Goal: Task Accomplishment & Management: Use online tool/utility

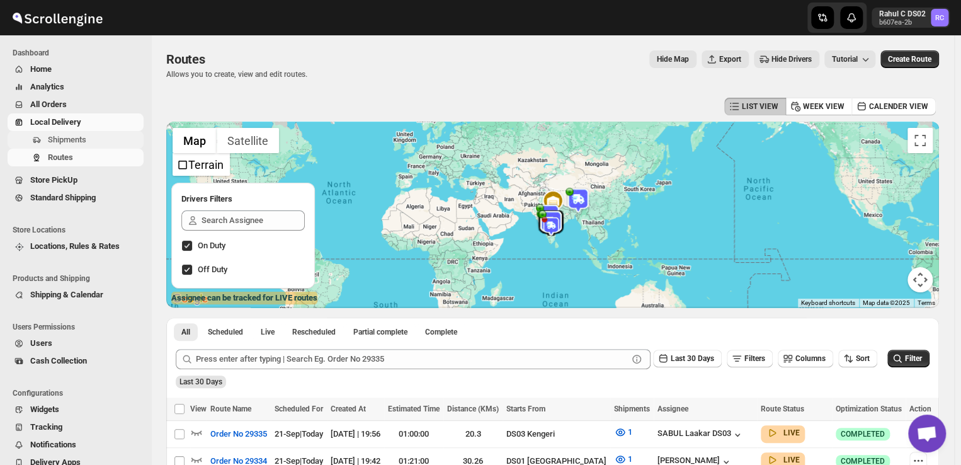
click at [93, 139] on span "Shipments" at bounding box center [94, 140] width 93 height 13
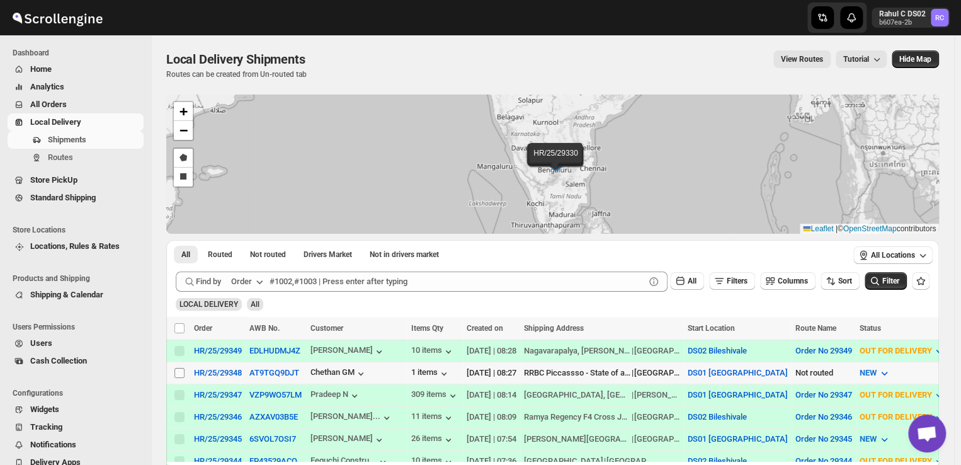
click at [177, 370] on input "Select shipment" at bounding box center [179, 373] width 10 height 10
checkbox input "true"
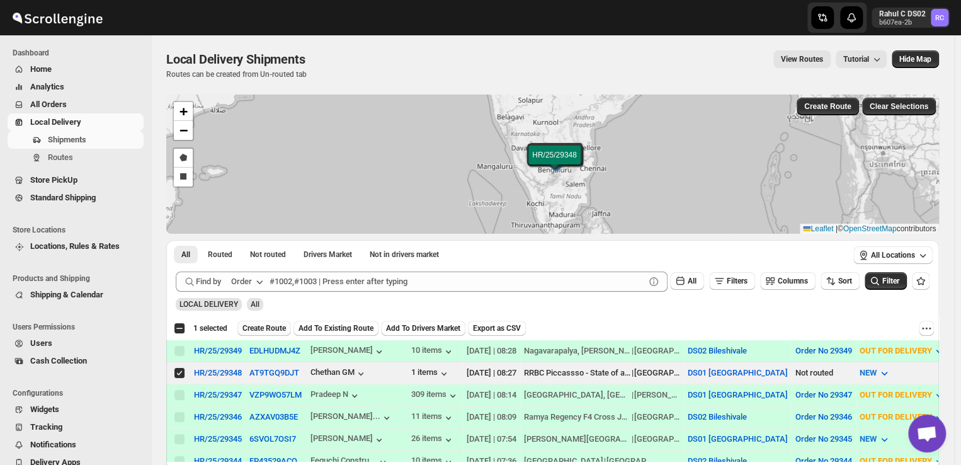
click at [271, 326] on span "Create Route" at bounding box center [263, 328] width 43 height 10
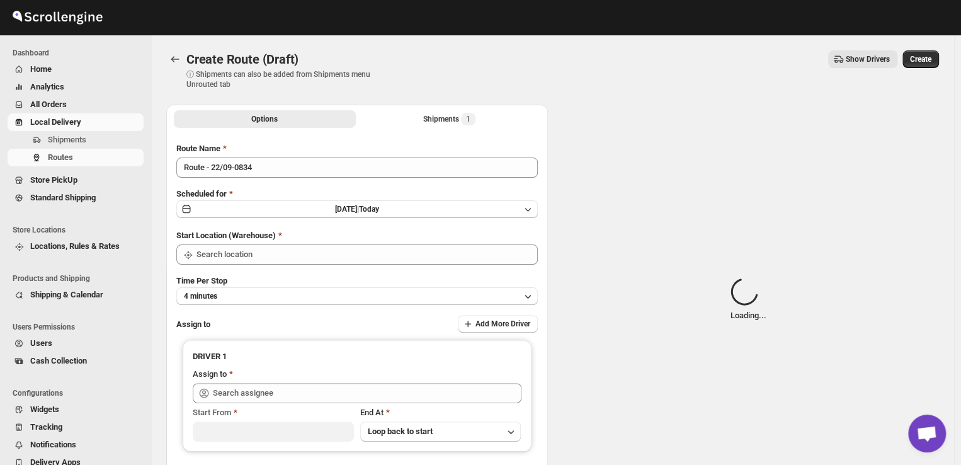
type input "DS01 [GEOGRAPHIC_DATA]"
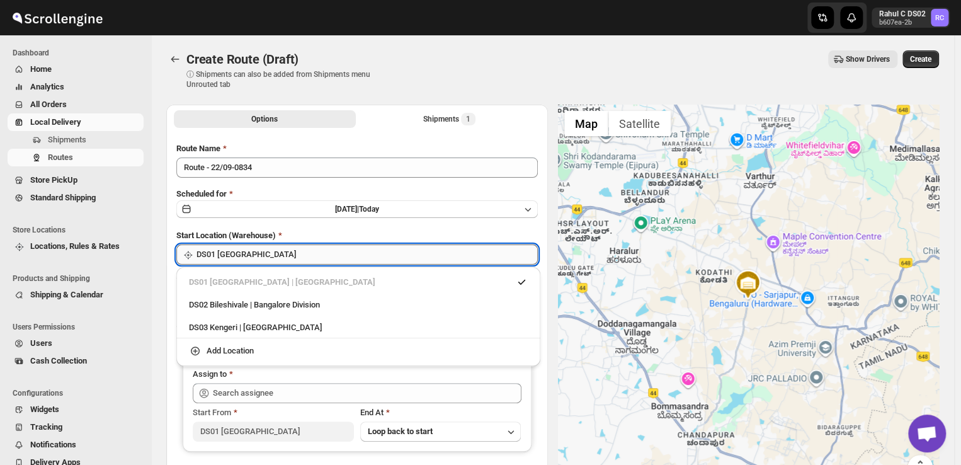
click at [268, 256] on input "DS01 [GEOGRAPHIC_DATA]" at bounding box center [367, 254] width 341 height 20
click at [227, 329] on div "DS03 Kengeri | [GEOGRAPHIC_DATA]" at bounding box center [358, 327] width 339 height 13
type input "DS03 Kengeri"
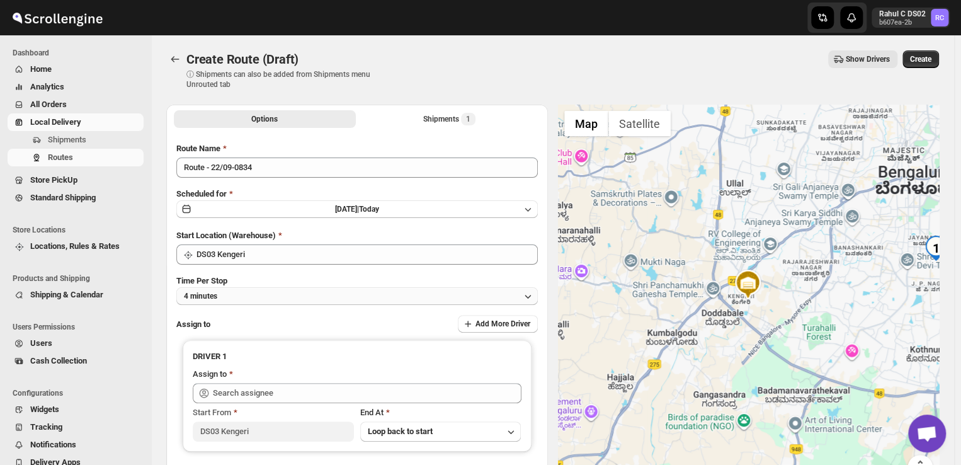
click at [242, 294] on button "4 minutes" at bounding box center [357, 296] width 362 height 18
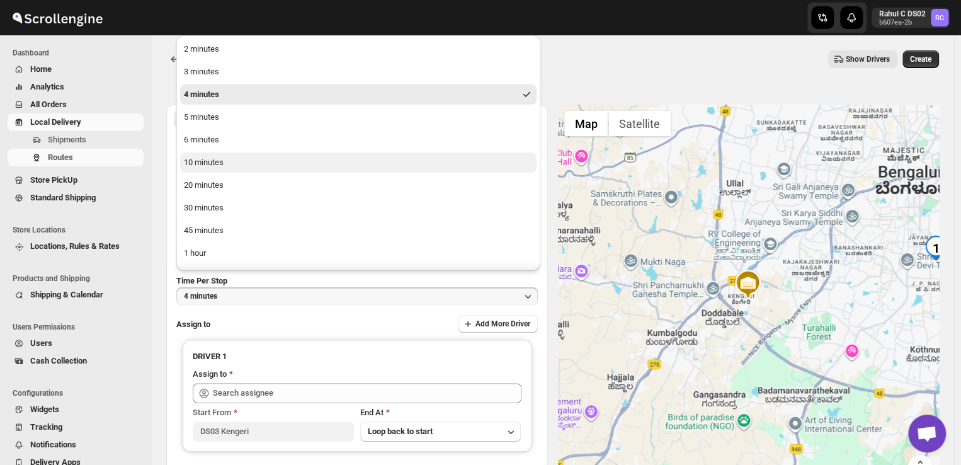
click at [217, 169] on button "10 minutes" at bounding box center [358, 162] width 356 height 20
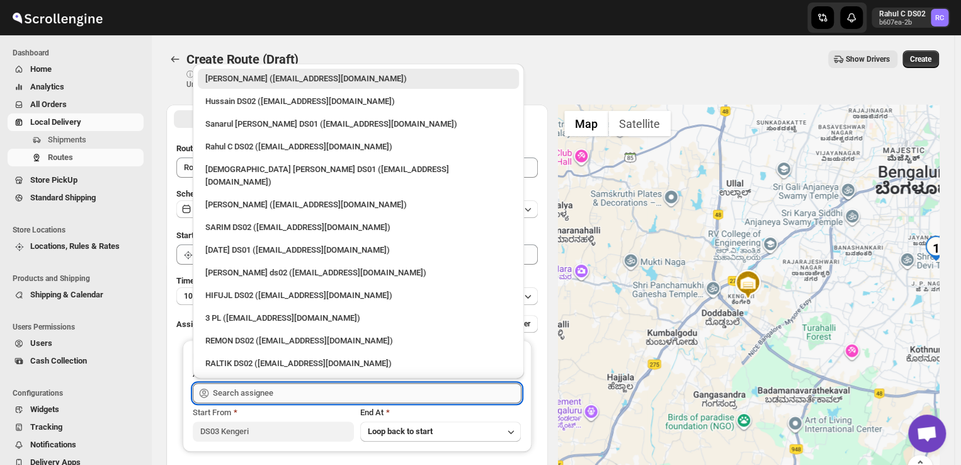
click at [291, 391] on input "text" at bounding box center [367, 393] width 309 height 20
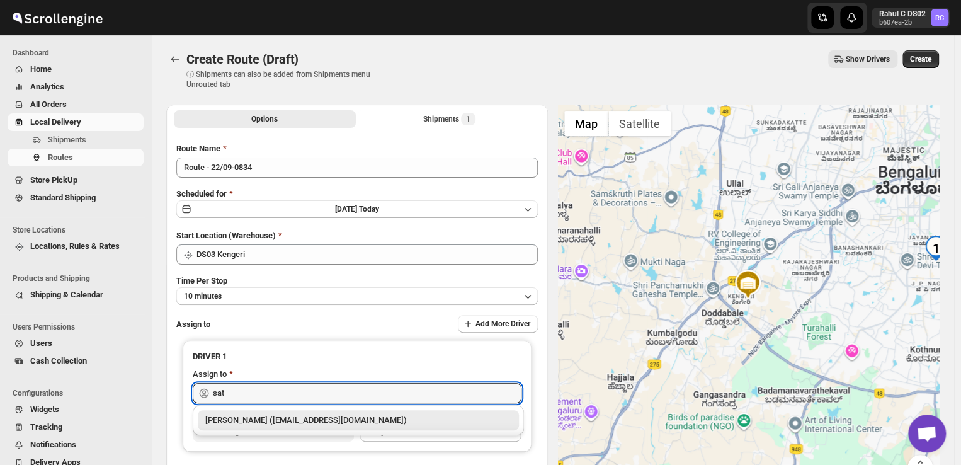
click at [312, 424] on div "[PERSON_NAME] ([EMAIL_ADDRESS][DOMAIN_NAME])" at bounding box center [358, 420] width 306 height 13
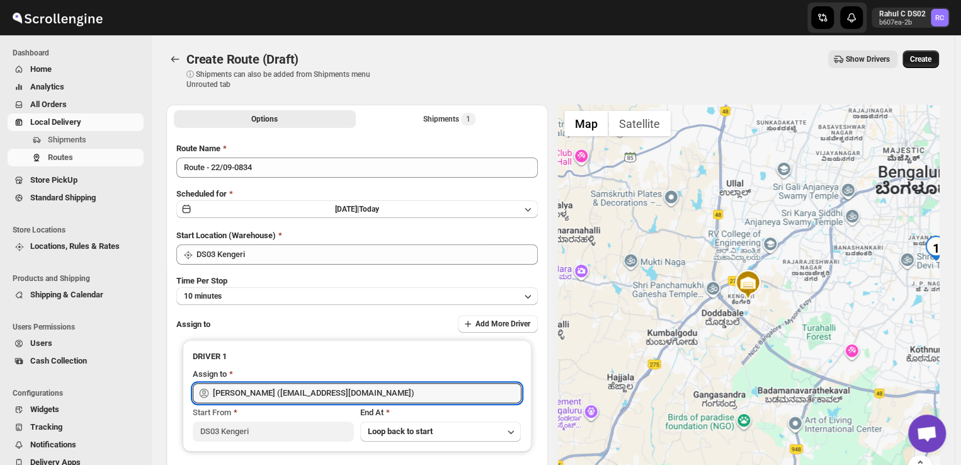
type input "[PERSON_NAME] ([EMAIL_ADDRESS][DOMAIN_NAME])"
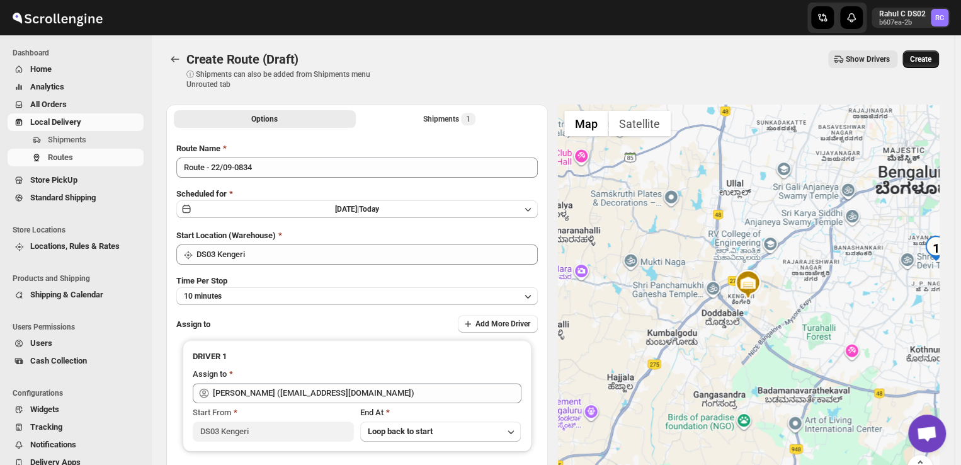
click at [926, 61] on span "Create" at bounding box center [920, 59] width 21 height 10
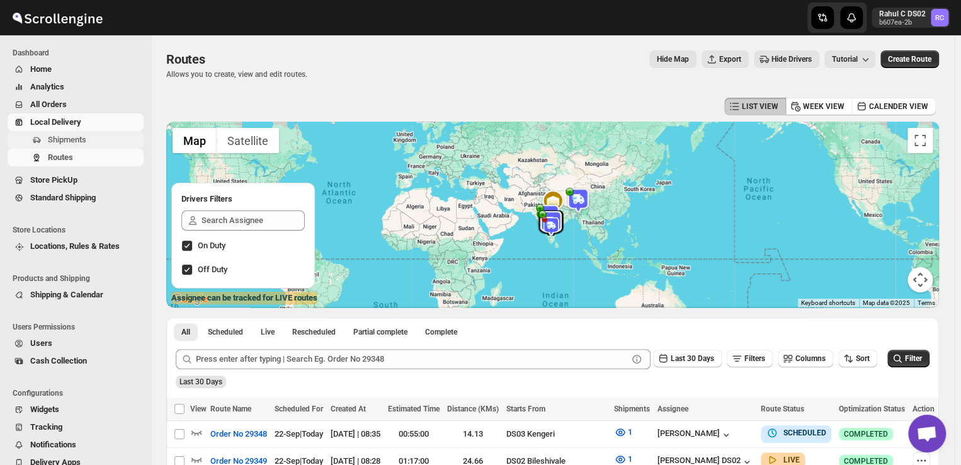
click at [98, 140] on span "Shipments" at bounding box center [94, 140] width 93 height 13
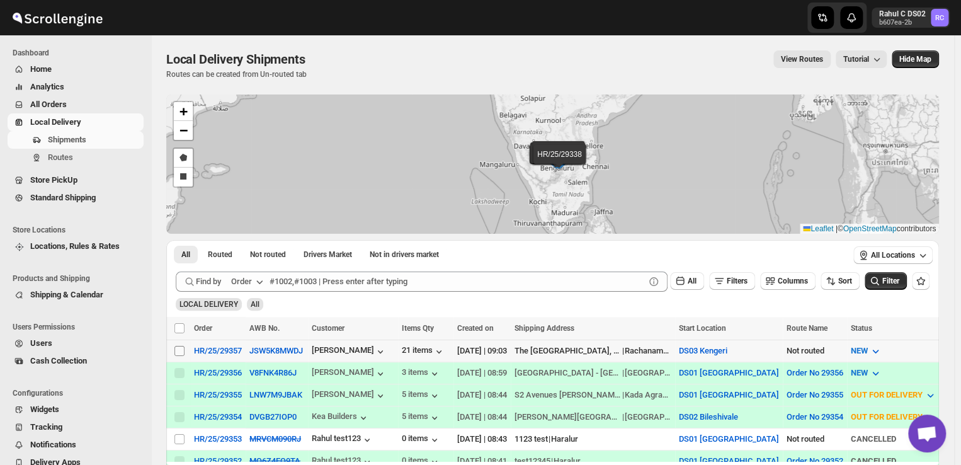
click at [177, 348] on input "Select shipment" at bounding box center [179, 351] width 10 height 10
checkbox input "true"
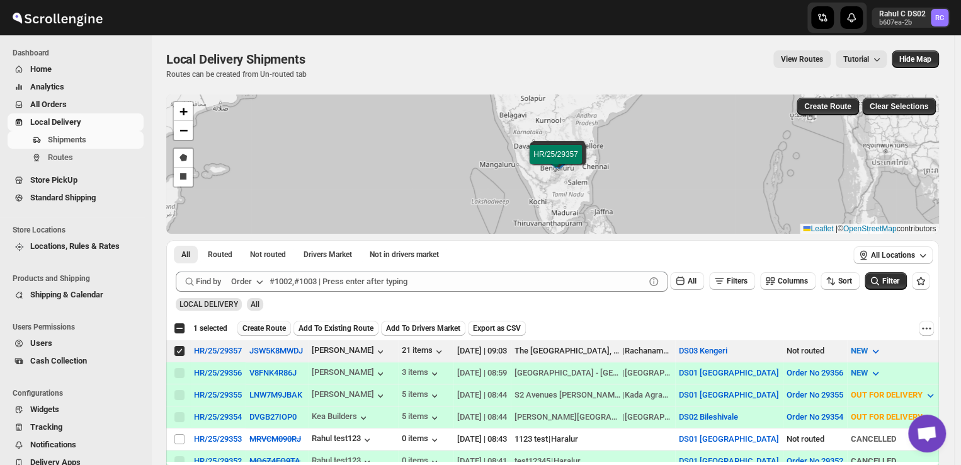
click at [276, 326] on span "Create Route" at bounding box center [263, 328] width 43 height 10
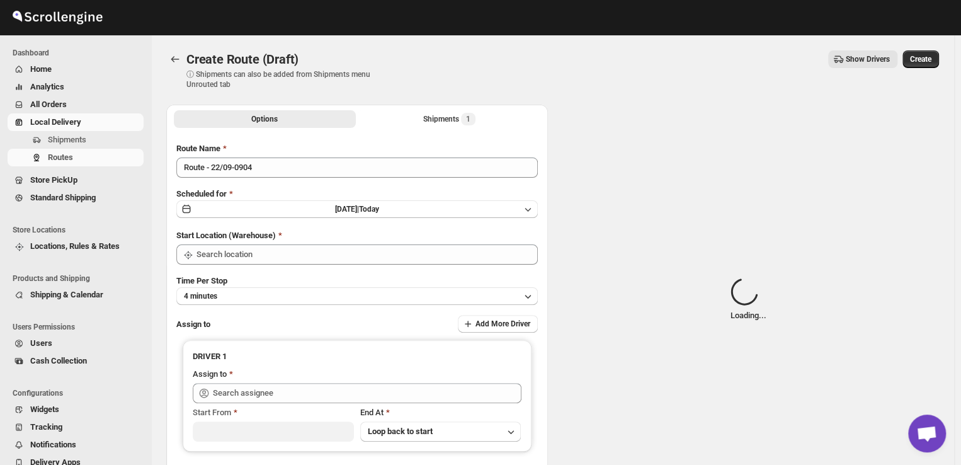
type input "DS03 Kengeri"
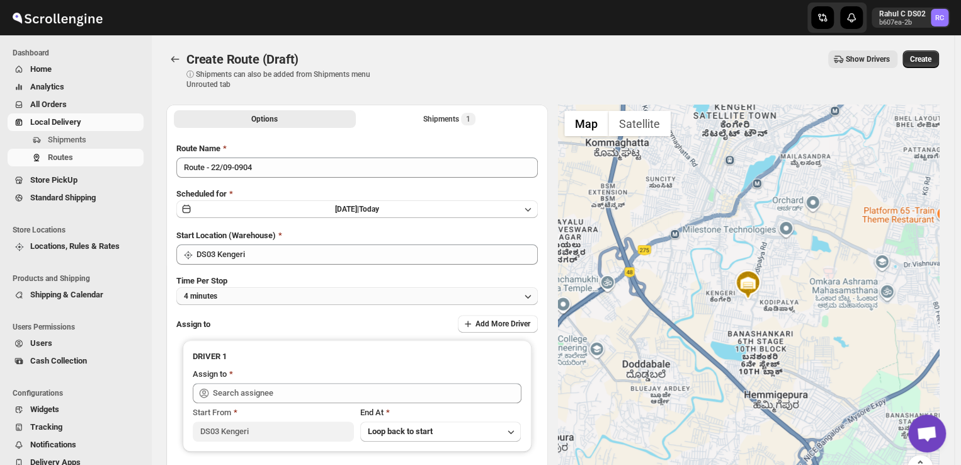
click at [242, 299] on button "4 minutes" at bounding box center [357, 296] width 362 height 18
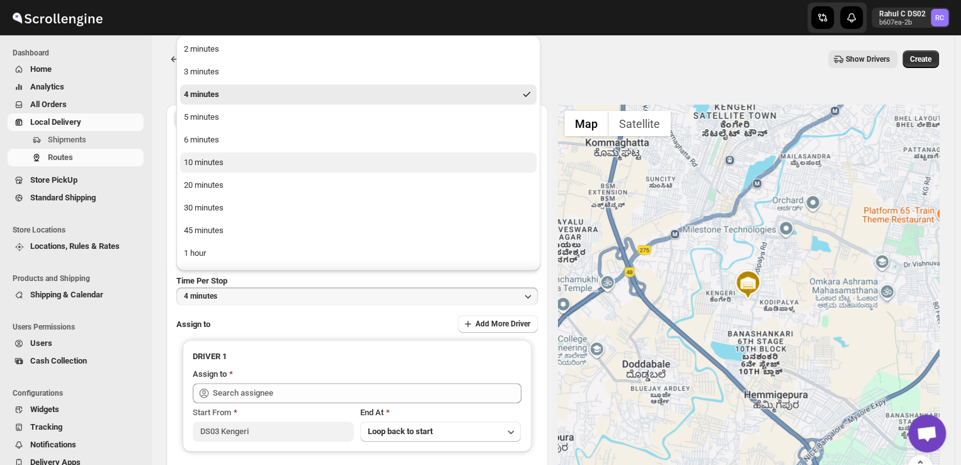
click at [224, 164] on button "10 minutes" at bounding box center [358, 162] width 356 height 20
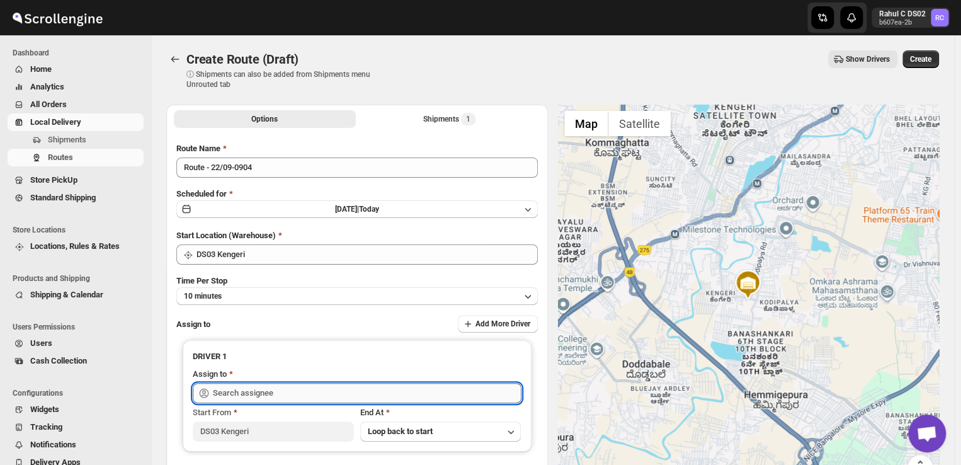
click at [293, 390] on input "text" at bounding box center [367, 393] width 309 height 20
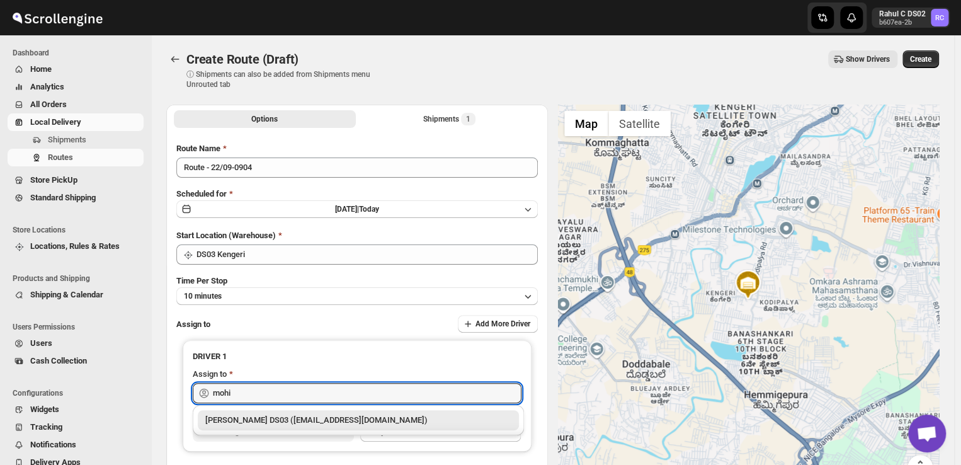
click at [260, 420] on div "[PERSON_NAME] DS03 ([EMAIL_ADDRESS][DOMAIN_NAME])" at bounding box center [358, 420] width 306 height 13
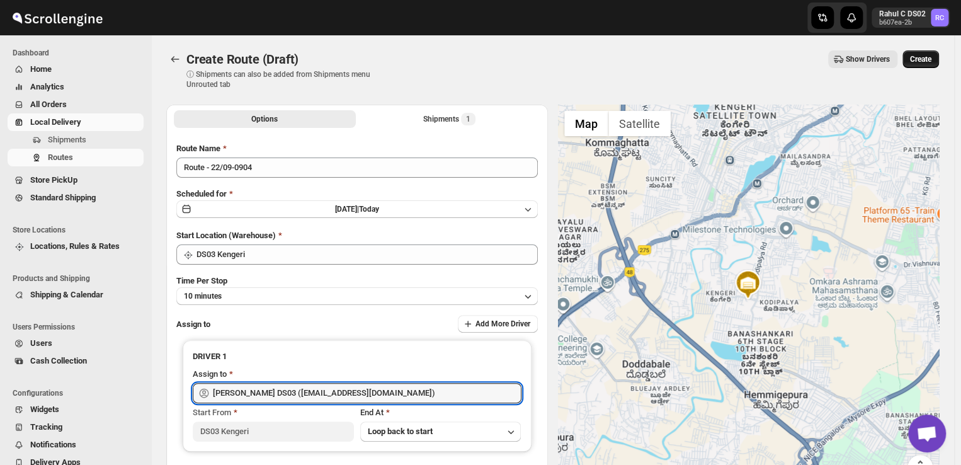
type input "[PERSON_NAME] DS03 ([EMAIL_ADDRESS][DOMAIN_NAME])"
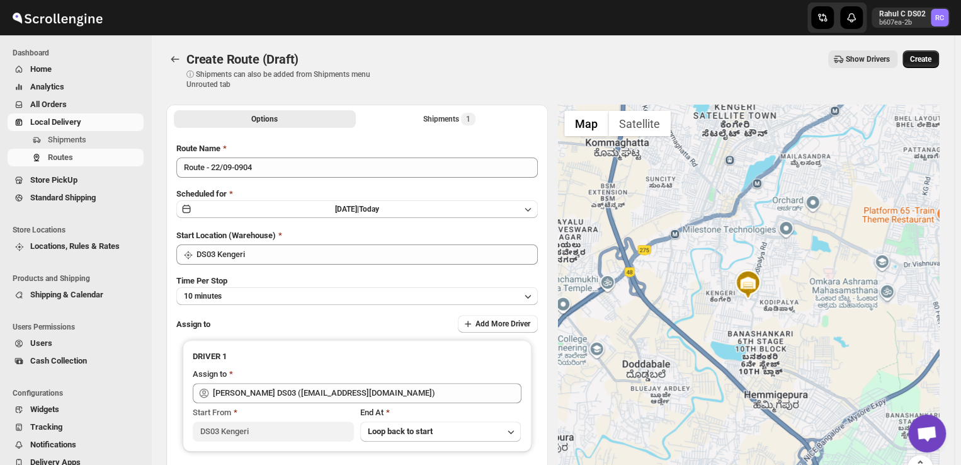
click at [928, 57] on span "Create" at bounding box center [920, 59] width 21 height 10
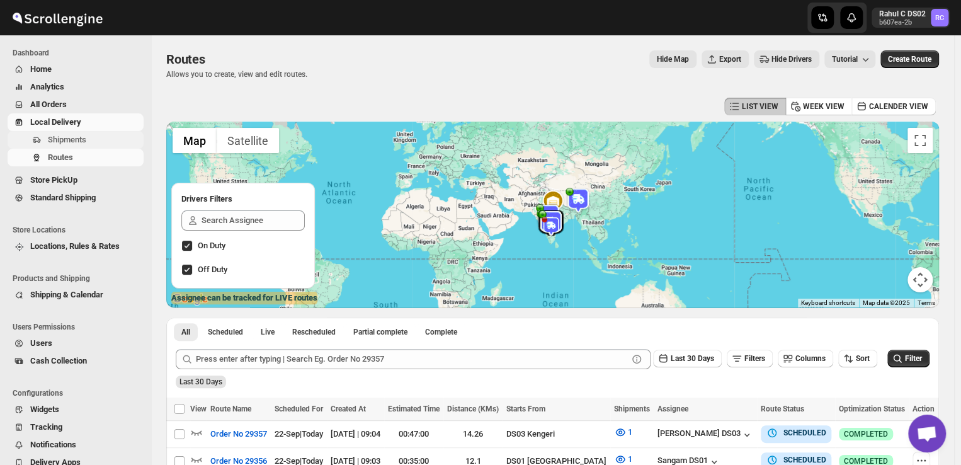
click at [79, 138] on span "Shipments" at bounding box center [67, 139] width 38 height 9
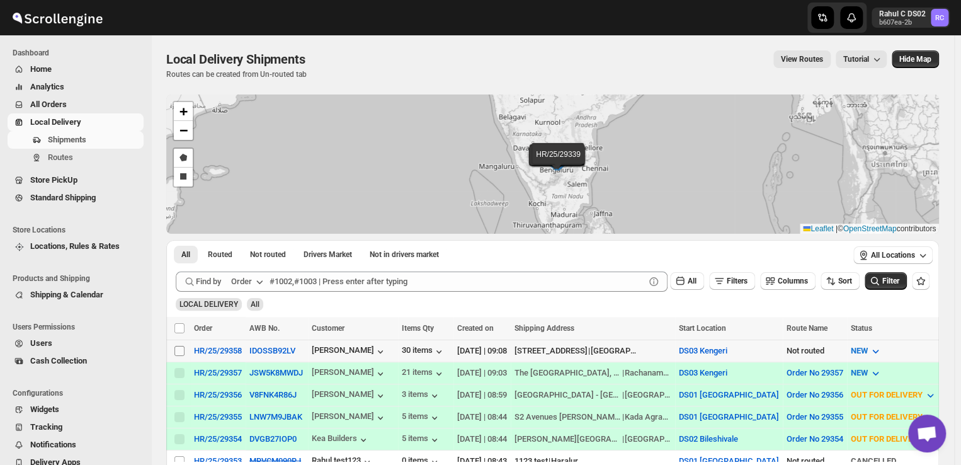
click at [179, 349] on input "Select shipment" at bounding box center [179, 351] width 10 height 10
checkbox input "true"
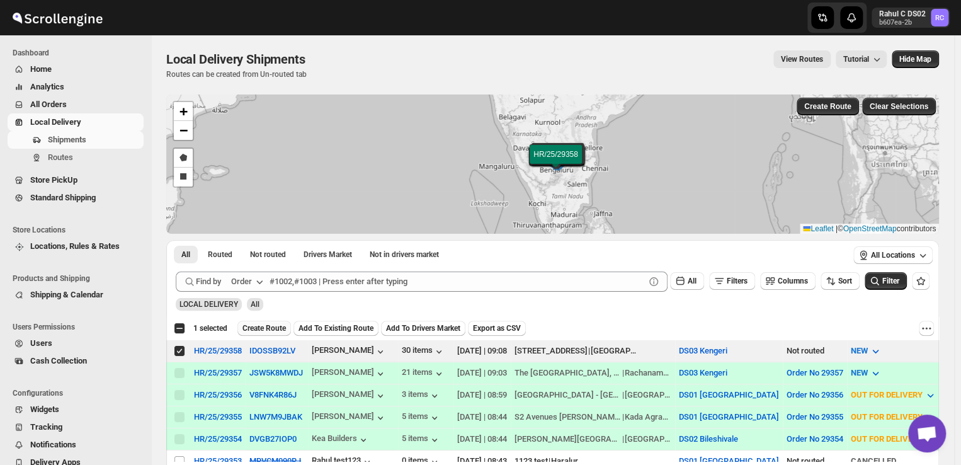
click at [264, 329] on span "Create Route" at bounding box center [263, 328] width 43 height 10
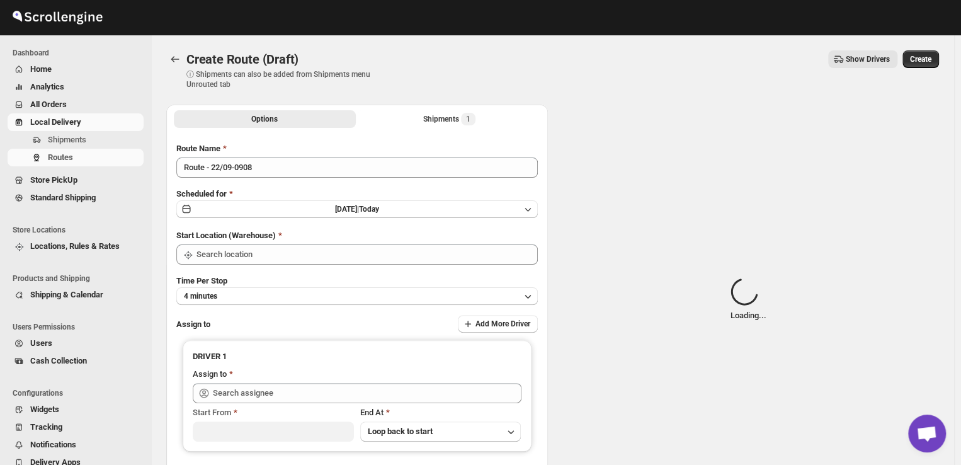
type input "DS03 Kengeri"
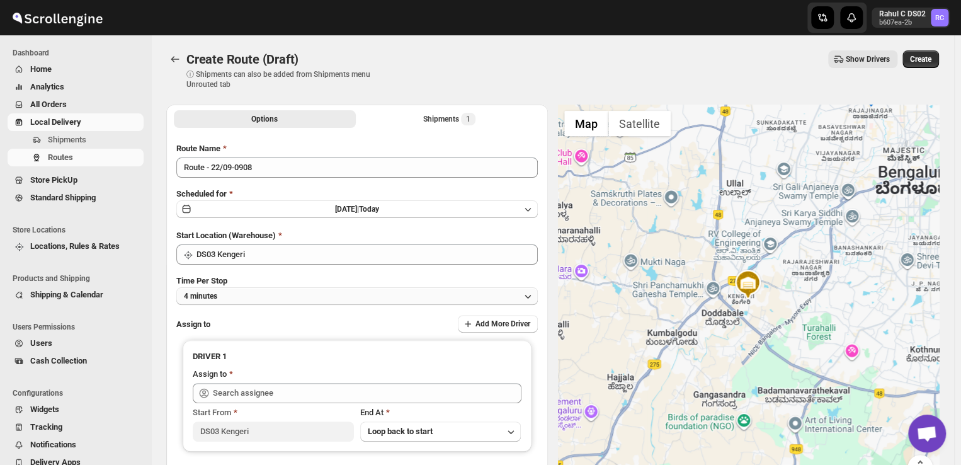
click at [242, 294] on button "4 minutes" at bounding box center [357, 296] width 362 height 18
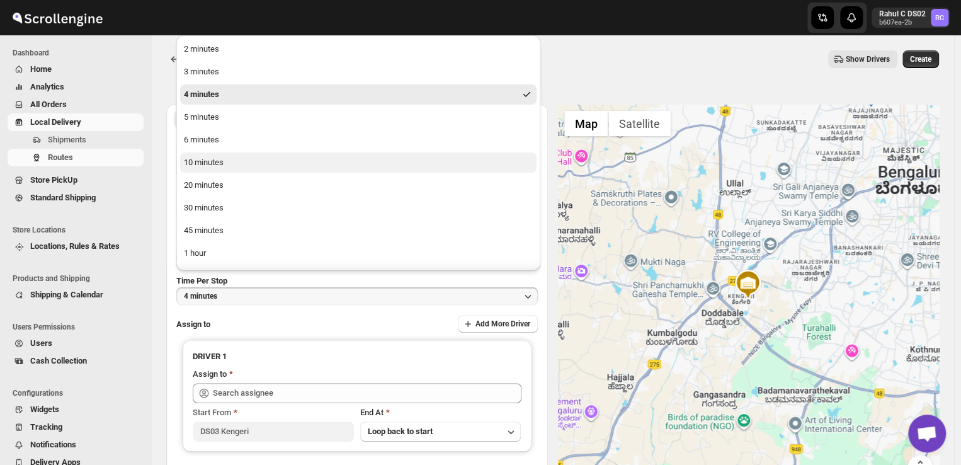
click at [228, 164] on button "10 minutes" at bounding box center [358, 162] width 356 height 20
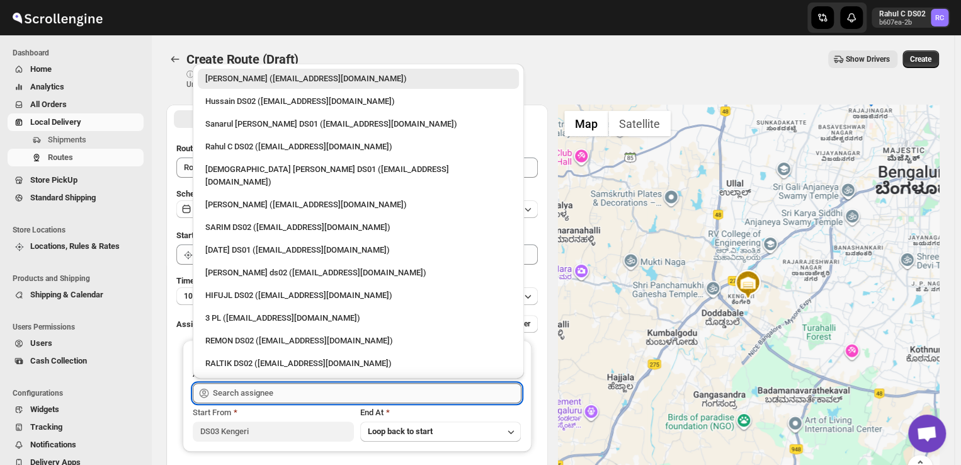
click at [268, 394] on input "text" at bounding box center [367, 393] width 309 height 20
click at [312, 391] on input "text" at bounding box center [367, 393] width 309 height 20
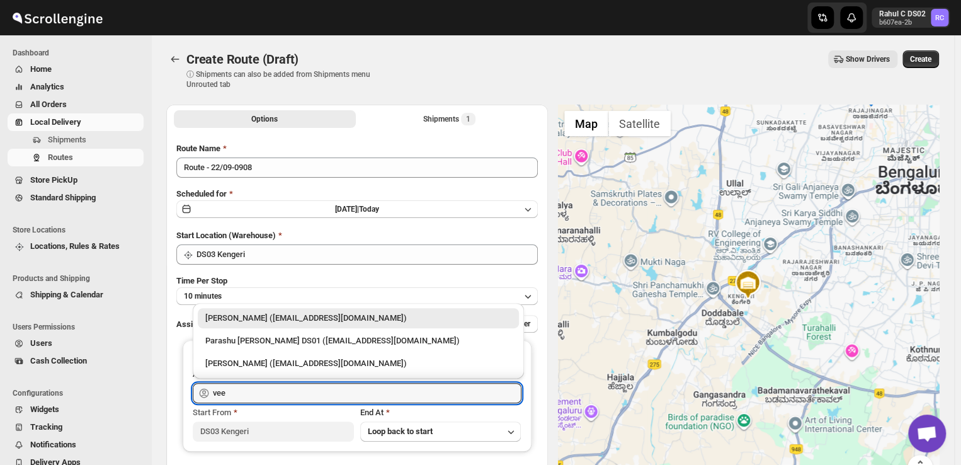
click at [324, 319] on div "[PERSON_NAME] ([EMAIL_ADDRESS][DOMAIN_NAME])" at bounding box center [358, 318] width 306 height 13
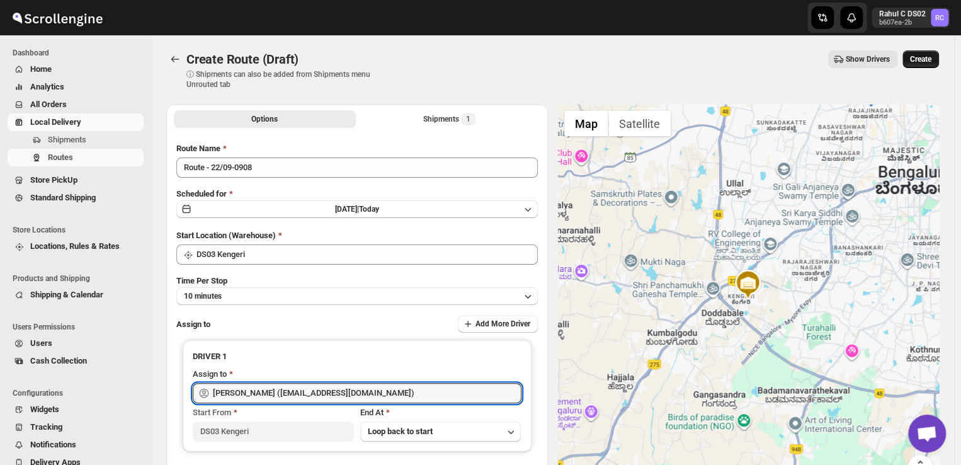
type input "[PERSON_NAME] ([EMAIL_ADDRESS][DOMAIN_NAME])"
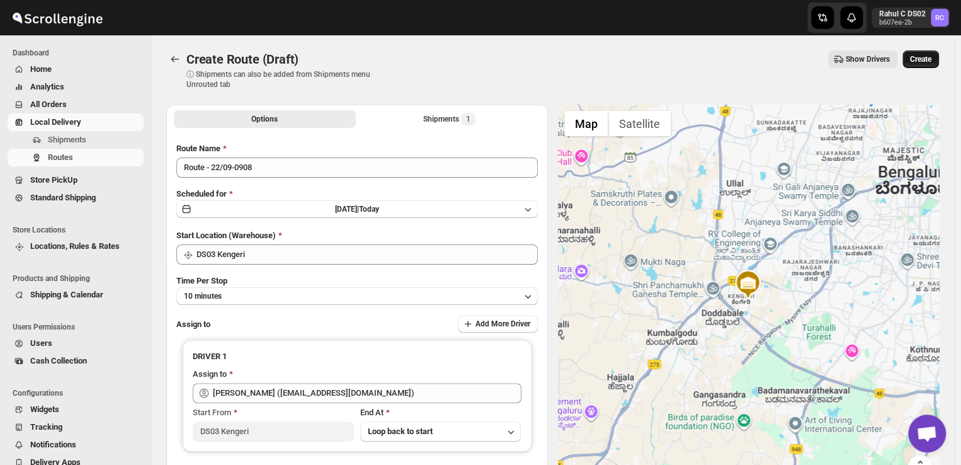
click at [926, 55] on span "Create" at bounding box center [920, 59] width 21 height 10
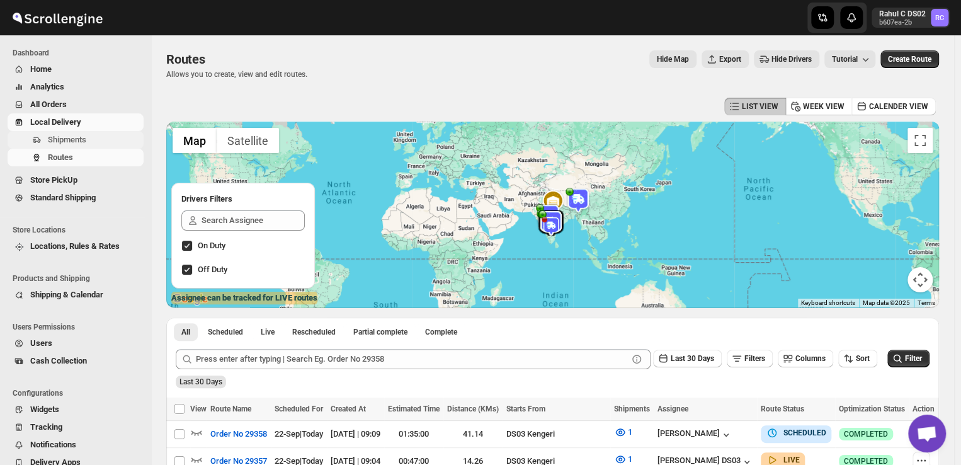
click at [72, 138] on span "Shipments" at bounding box center [67, 139] width 38 height 9
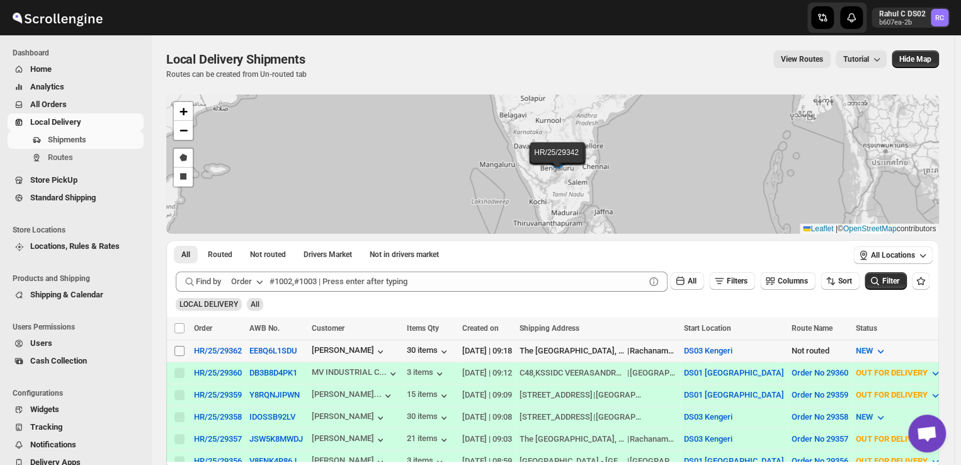
click at [180, 348] on input "Select shipment" at bounding box center [179, 351] width 10 height 10
checkbox input "true"
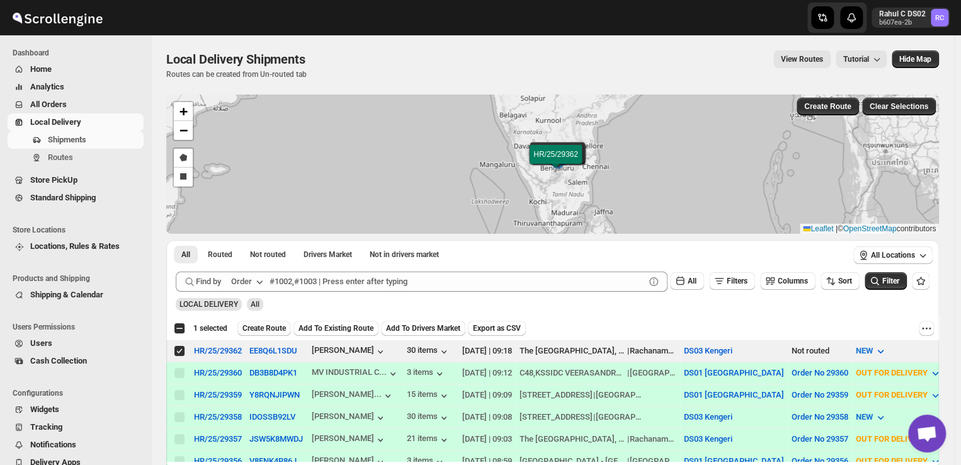
click at [264, 326] on span "Create Route" at bounding box center [263, 328] width 43 height 10
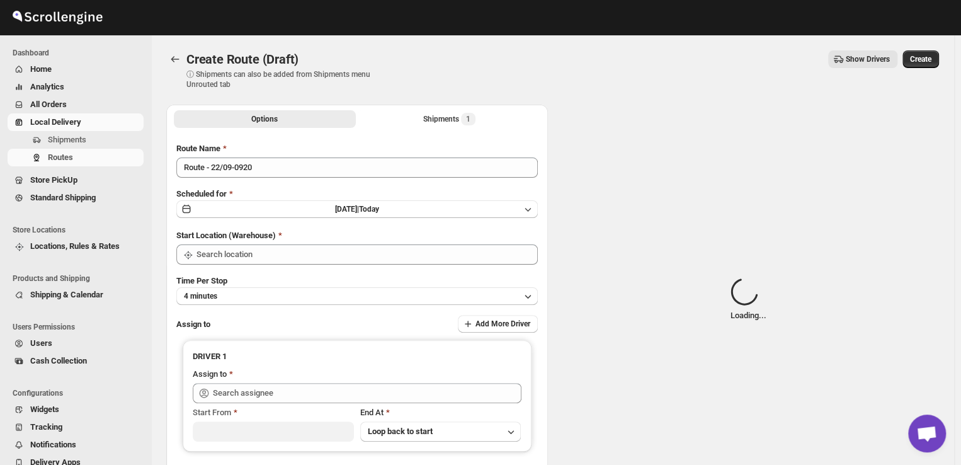
type input "DS03 Kengeri"
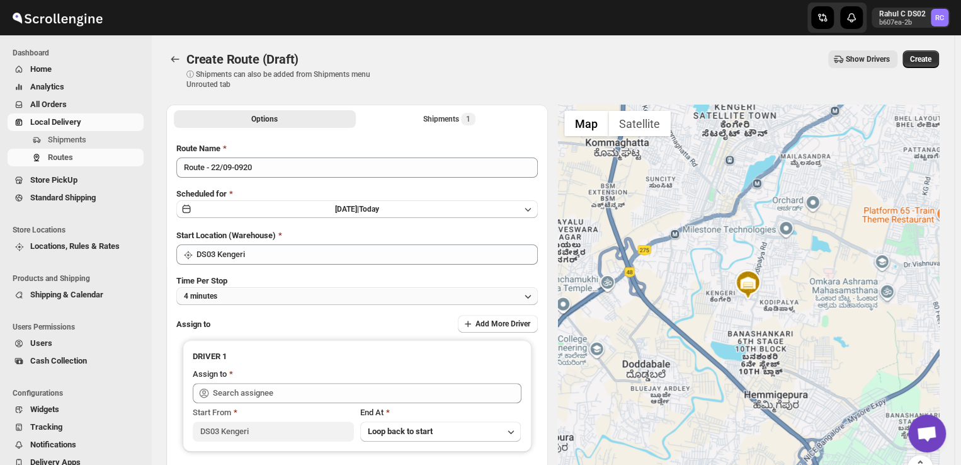
click at [235, 293] on button "4 minutes" at bounding box center [357, 296] width 362 height 18
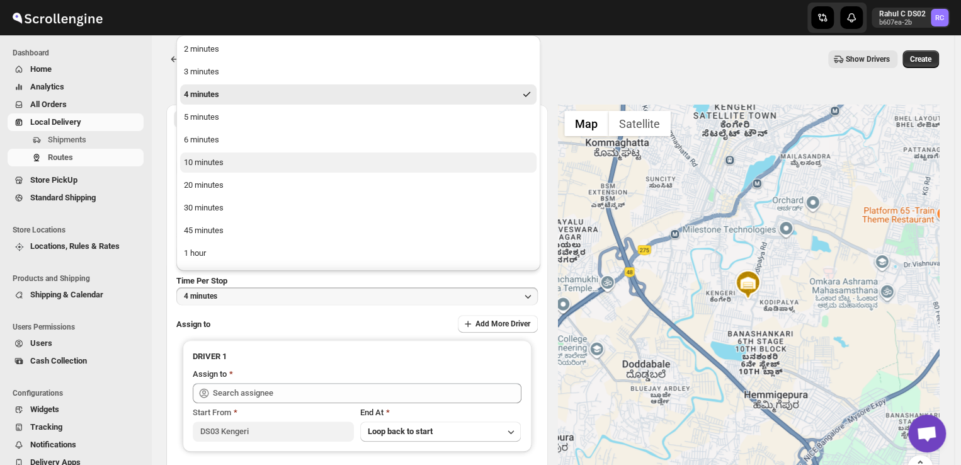
click at [234, 165] on button "10 minutes" at bounding box center [358, 162] width 356 height 20
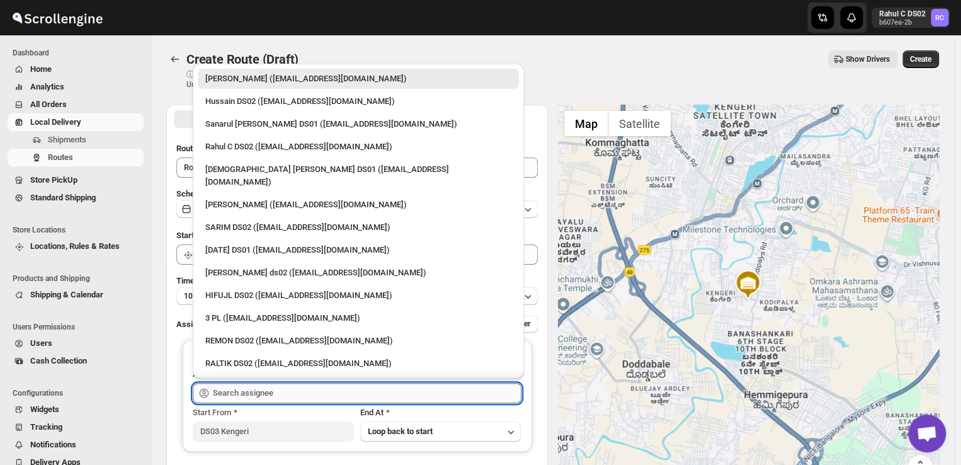
click at [288, 389] on input "text" at bounding box center [367, 393] width 309 height 20
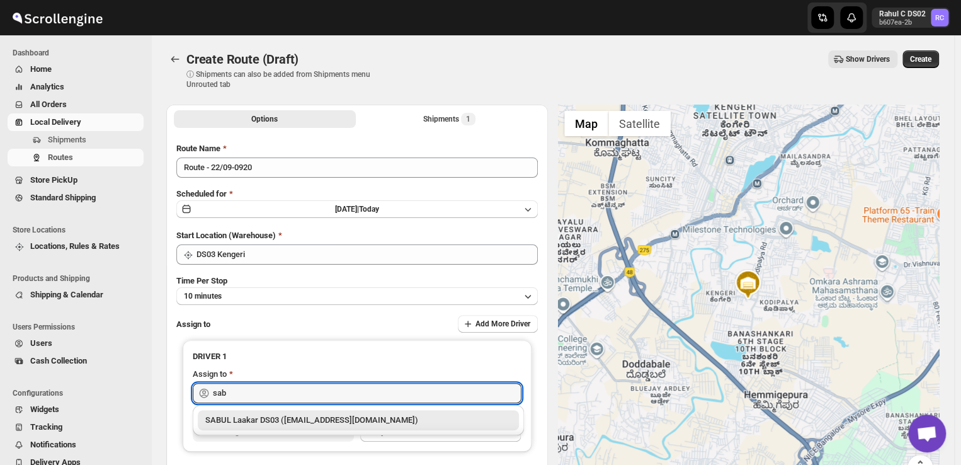
click at [295, 417] on div "SABUL Laakar DS03 ([EMAIL_ADDRESS][DOMAIN_NAME])" at bounding box center [358, 420] width 306 height 13
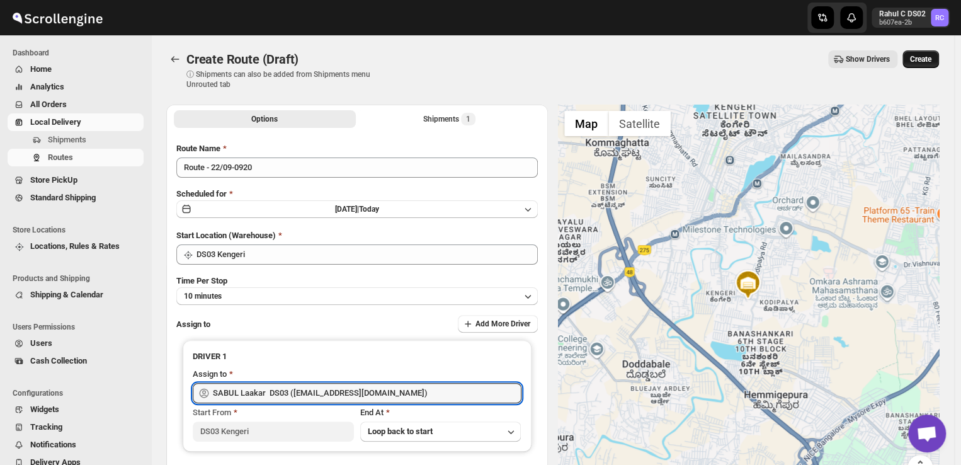
type input "SABUL Laakar DS03 ([EMAIL_ADDRESS][DOMAIN_NAME])"
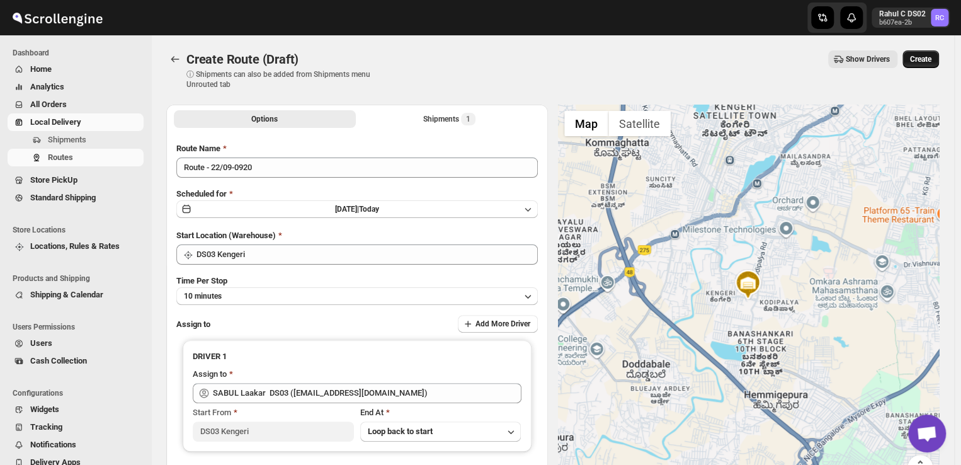
click at [925, 58] on span "Create" at bounding box center [920, 59] width 21 height 10
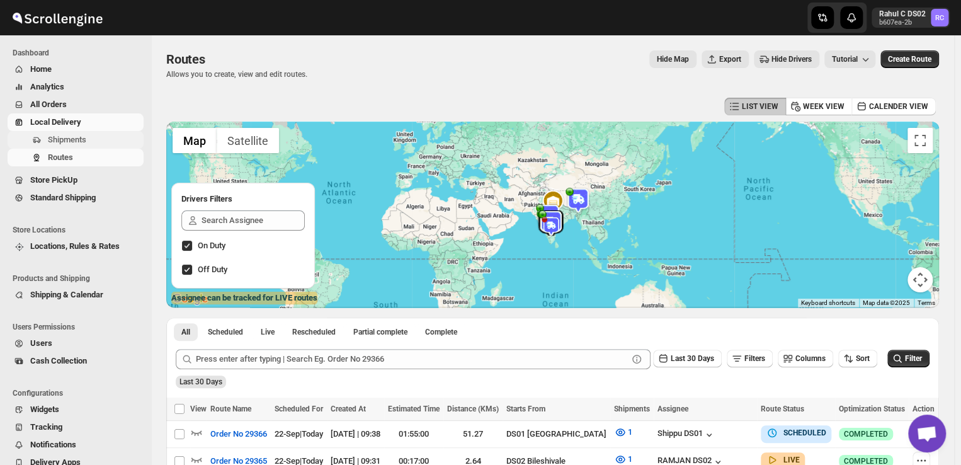
click at [86, 139] on span "Shipments" at bounding box center [94, 140] width 93 height 13
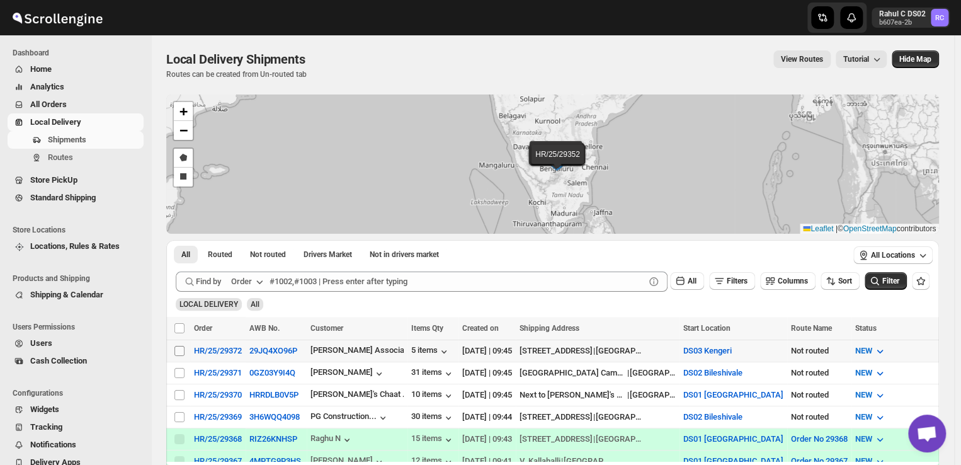
click at [179, 348] on input "Select shipment" at bounding box center [179, 351] width 10 height 10
checkbox input "true"
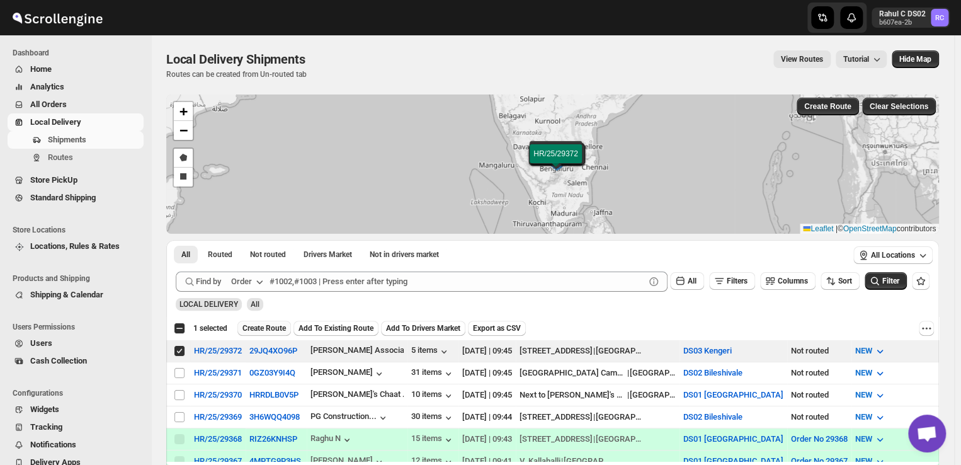
click at [272, 328] on span "Create Route" at bounding box center [263, 328] width 43 height 10
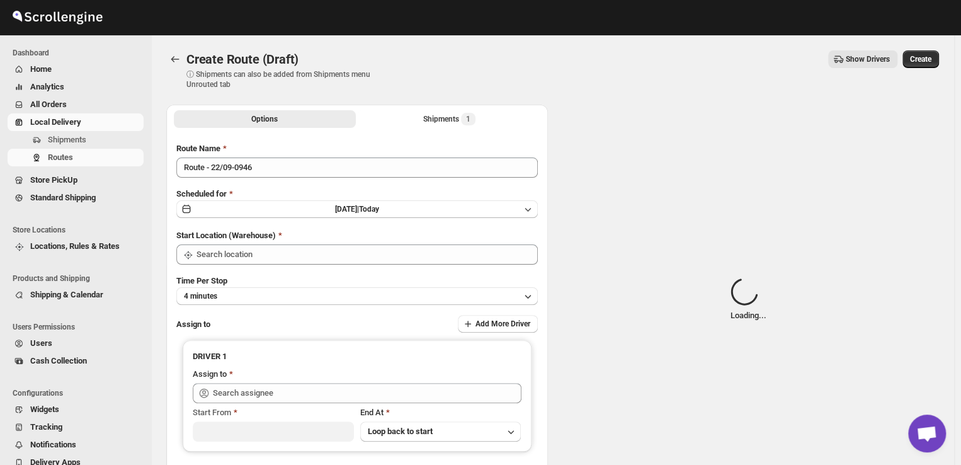
type input "DS03 Kengeri"
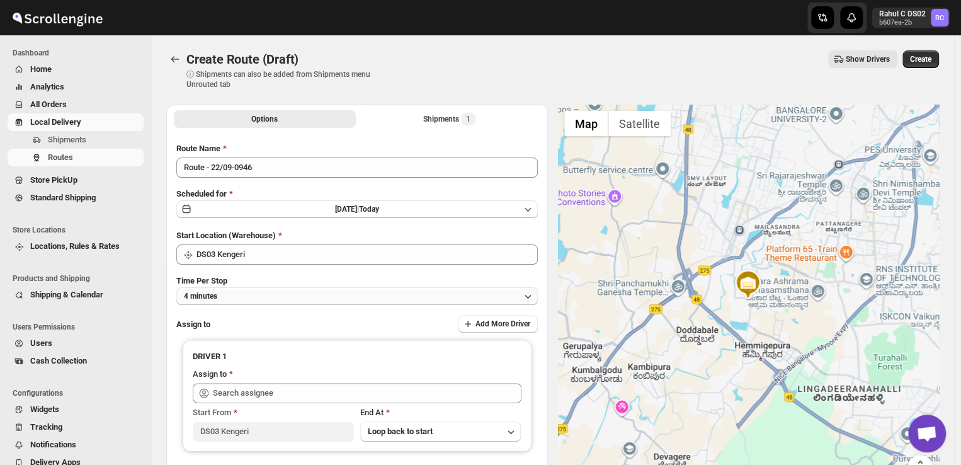
click at [245, 296] on button "4 minutes" at bounding box center [357, 296] width 362 height 18
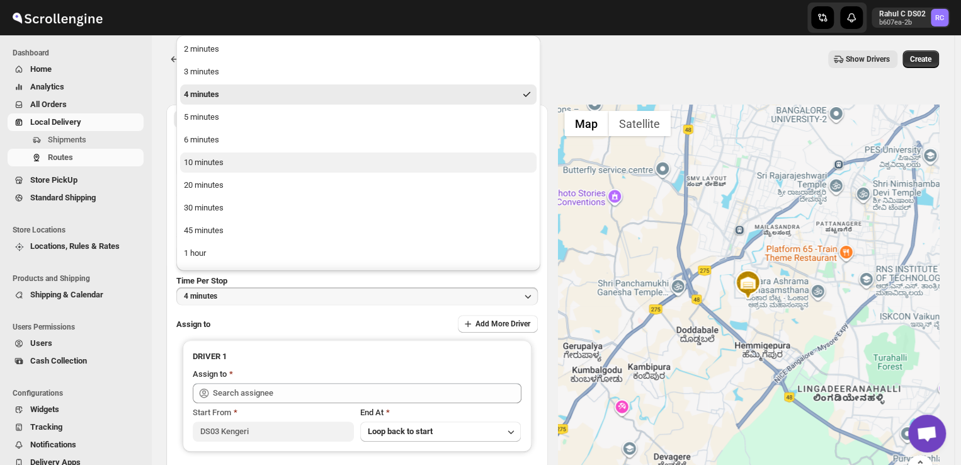
click at [236, 163] on button "10 minutes" at bounding box center [358, 162] width 356 height 20
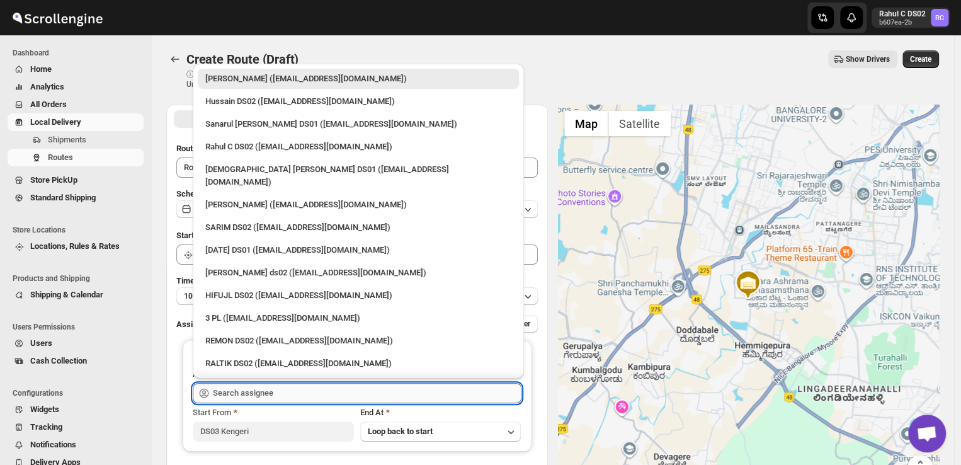
click at [291, 389] on input "text" at bounding box center [367, 393] width 309 height 20
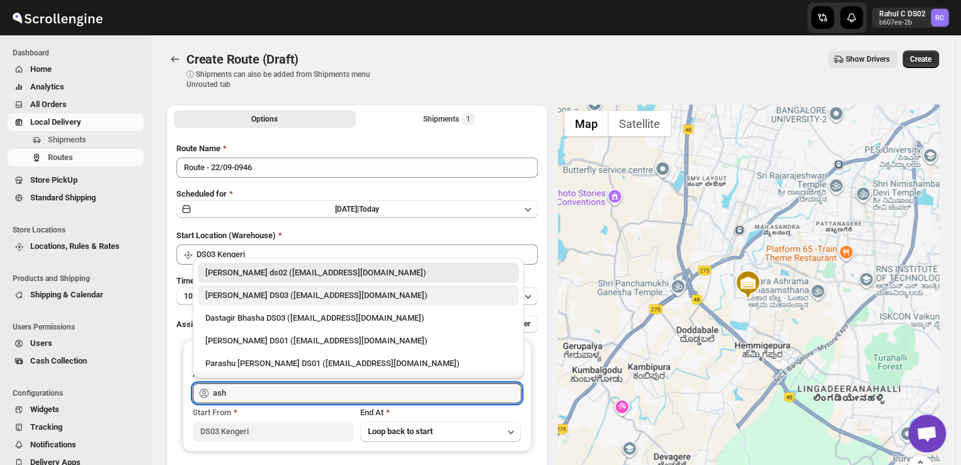
click at [257, 293] on div "[PERSON_NAME] DS03 ([EMAIL_ADDRESS][DOMAIN_NAME])" at bounding box center [358, 295] width 306 height 13
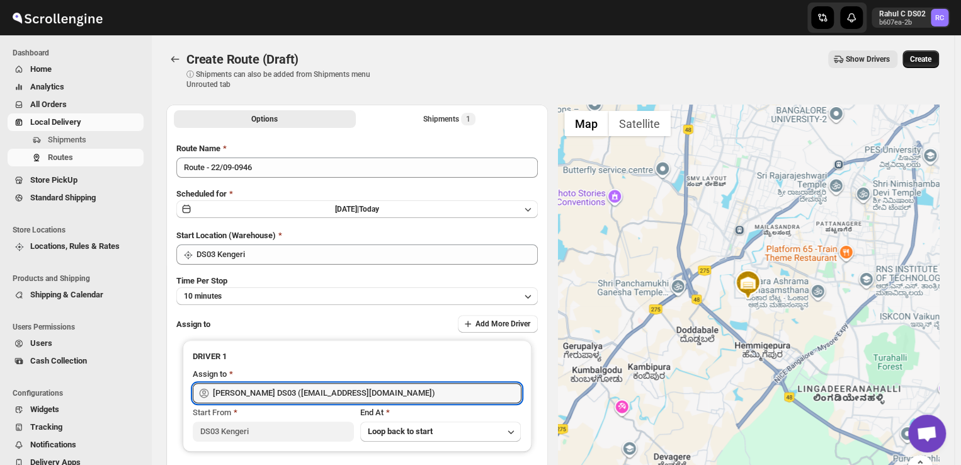
type input "[PERSON_NAME] DS03 ([EMAIL_ADDRESS][DOMAIN_NAME])"
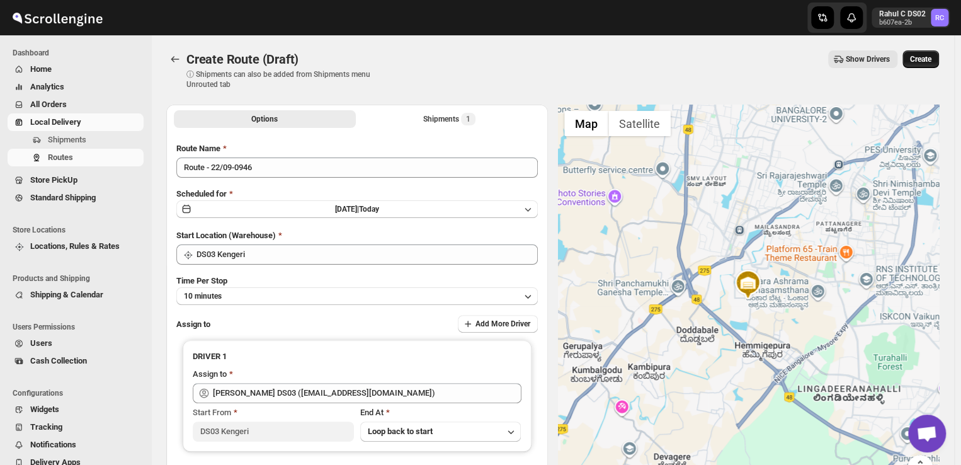
click at [931, 56] on span "Create" at bounding box center [920, 59] width 21 height 10
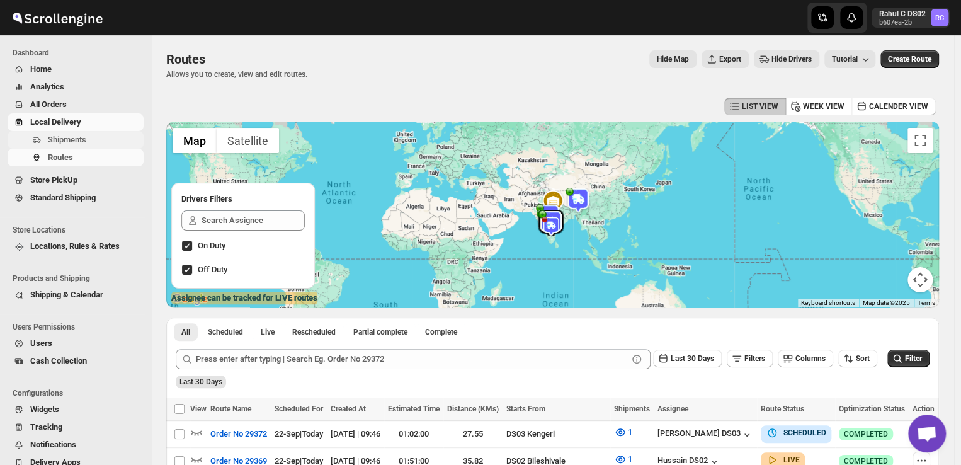
click at [103, 138] on span "Shipments" at bounding box center [94, 140] width 93 height 13
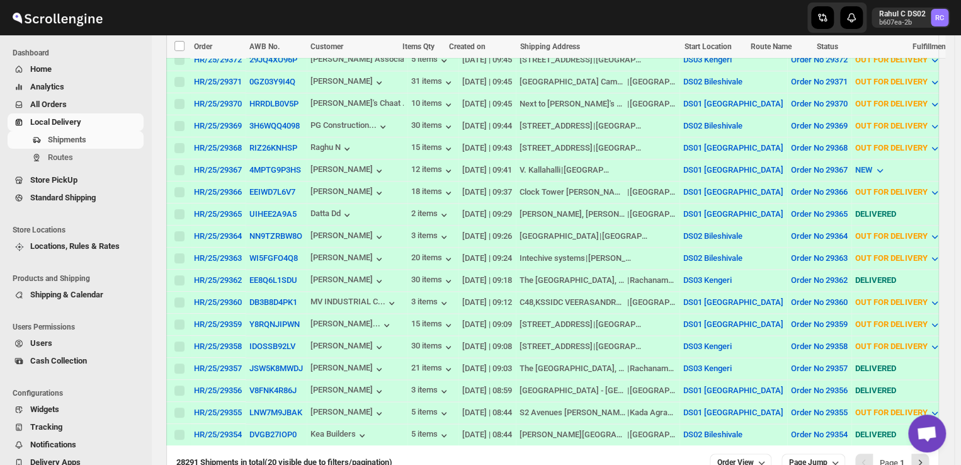
scroll to position [402, 0]
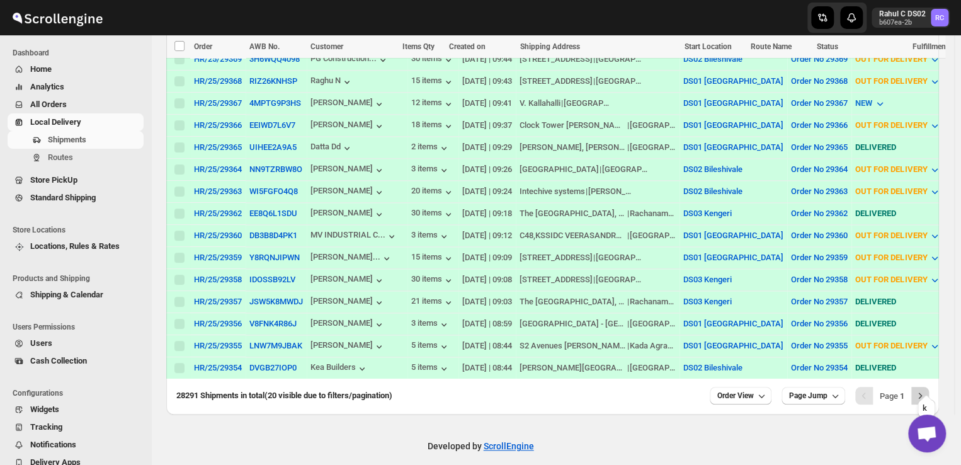
click at [926, 389] on icon "Next" at bounding box center [920, 395] width 13 height 13
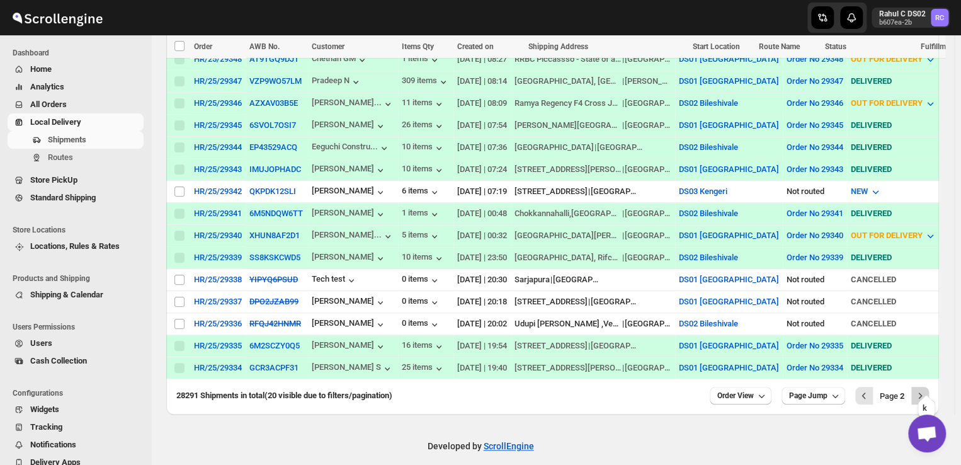
click at [926, 389] on icon "Next" at bounding box center [920, 395] width 13 height 13
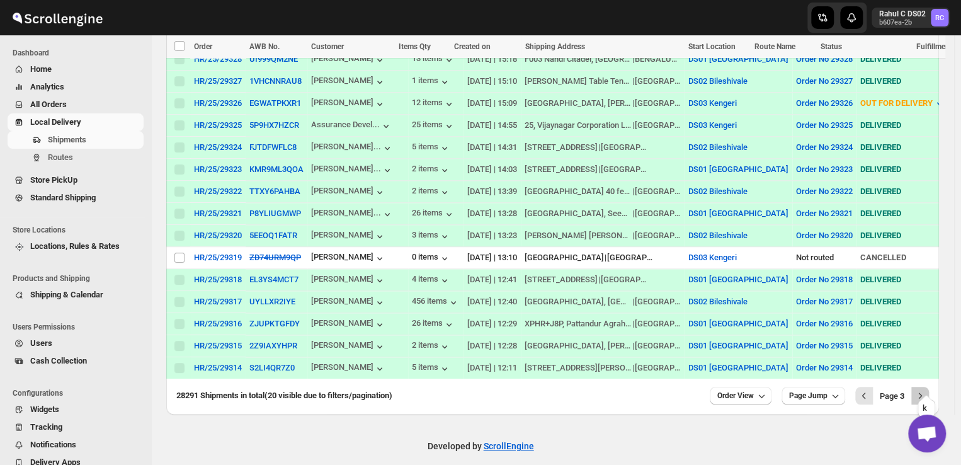
click at [926, 389] on icon "Next" at bounding box center [920, 395] width 13 height 13
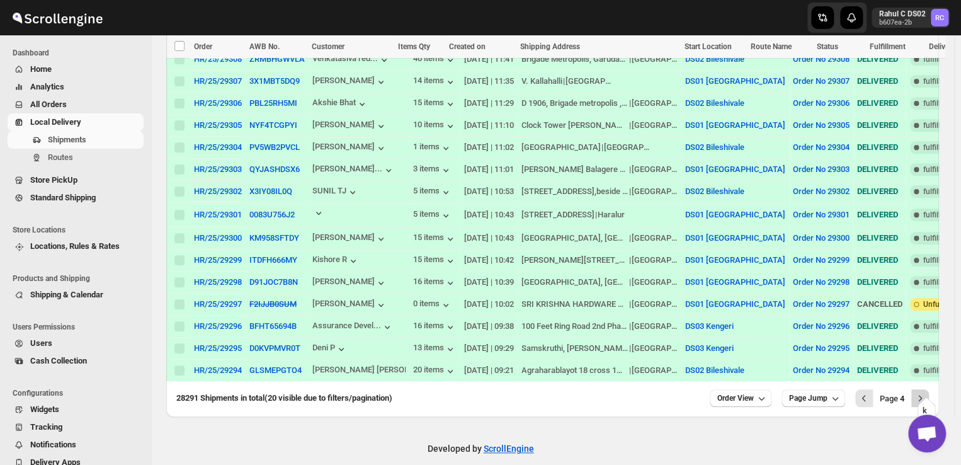
click at [926, 392] on icon "Next" at bounding box center [920, 398] width 13 height 13
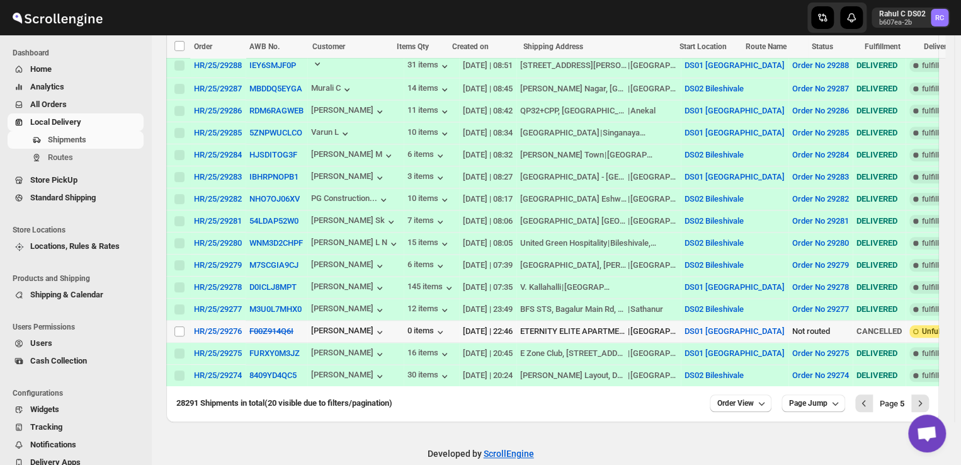
scroll to position [407, 0]
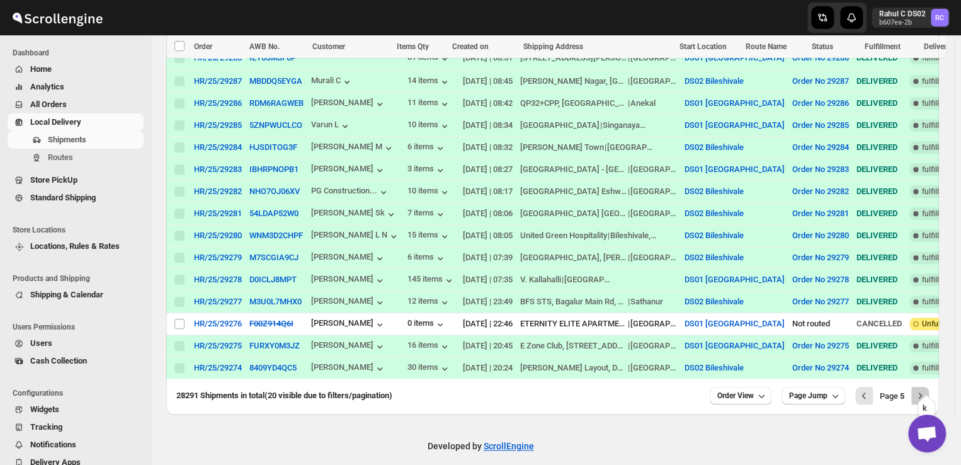
click at [922, 389] on icon "Next" at bounding box center [920, 395] width 13 height 13
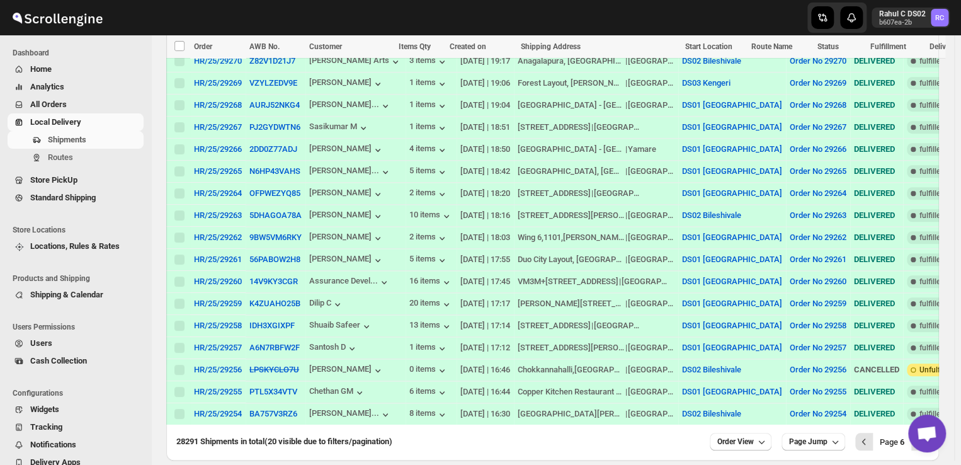
scroll to position [402, 0]
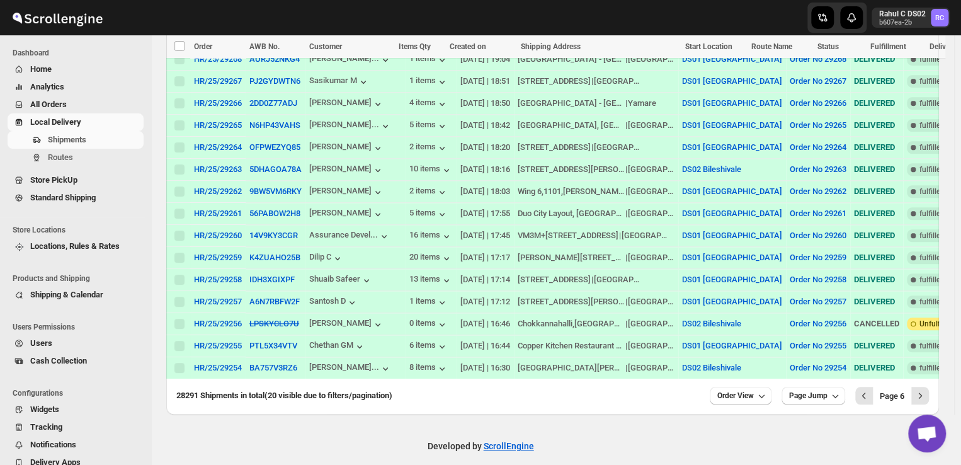
click at [892, 391] on span "Page 6" at bounding box center [892, 395] width 25 height 9
click at [926, 389] on icon "Next" at bounding box center [920, 395] width 13 height 13
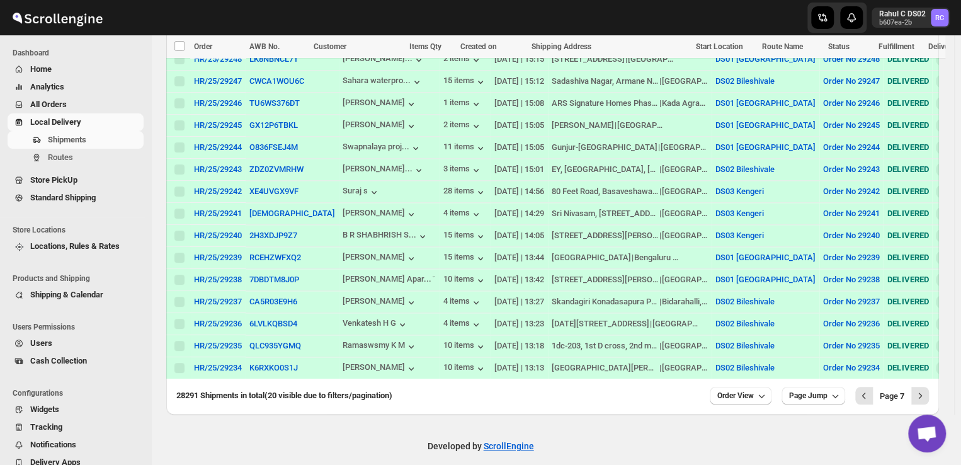
click at [896, 391] on span "Page 7" at bounding box center [892, 395] width 25 height 9
click at [870, 389] on icon "Previous" at bounding box center [864, 395] width 13 height 13
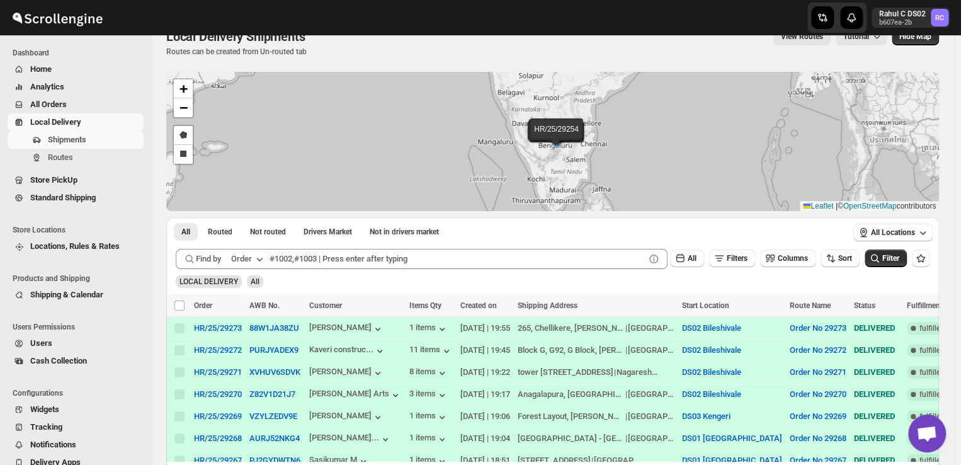
scroll to position [10, 0]
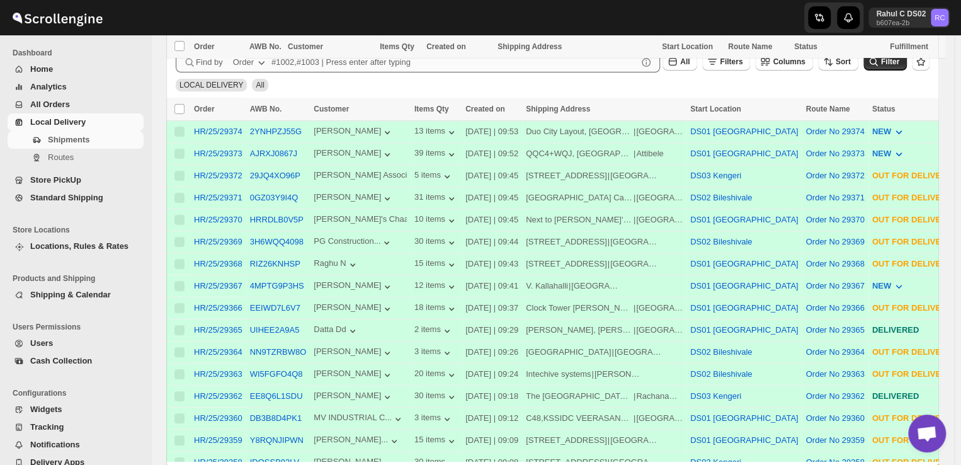
scroll to position [402, 0]
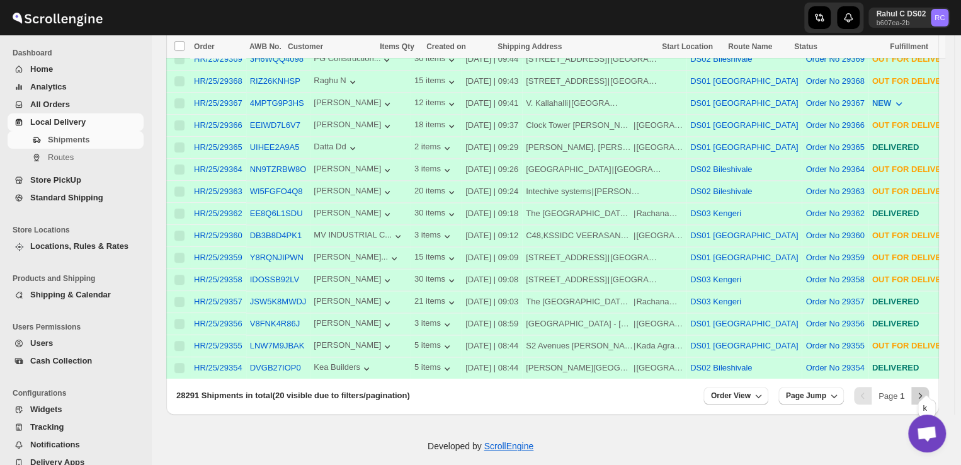
click at [924, 389] on icon "Next" at bounding box center [920, 395] width 13 height 13
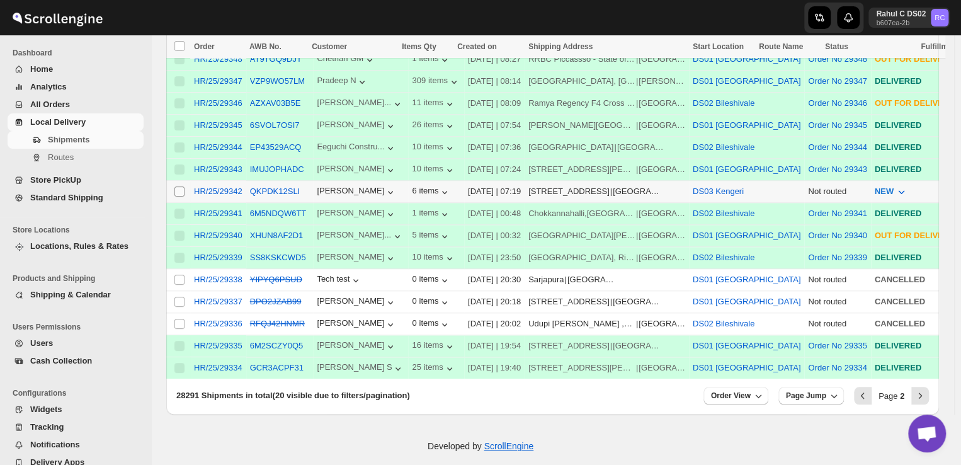
click at [181, 186] on input "Select shipment" at bounding box center [179, 191] width 10 height 10
checkbox input "true"
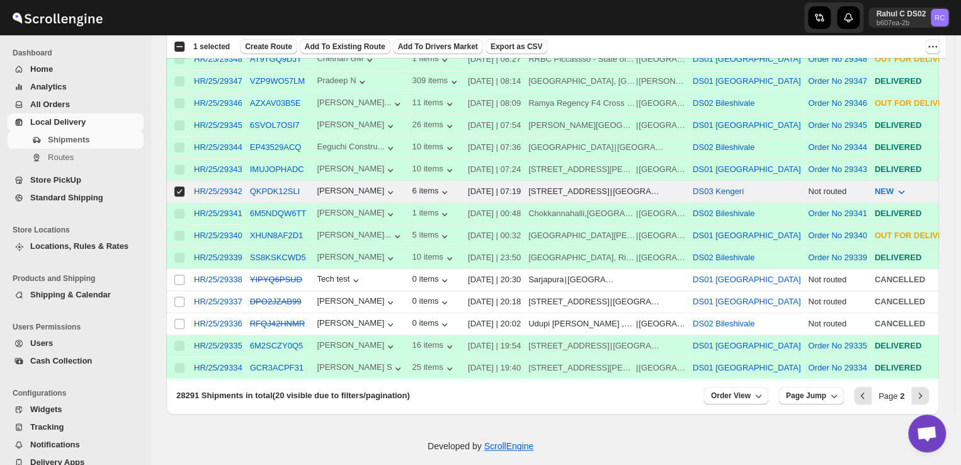
click at [270, 43] on span "Create Route" at bounding box center [268, 47] width 47 height 10
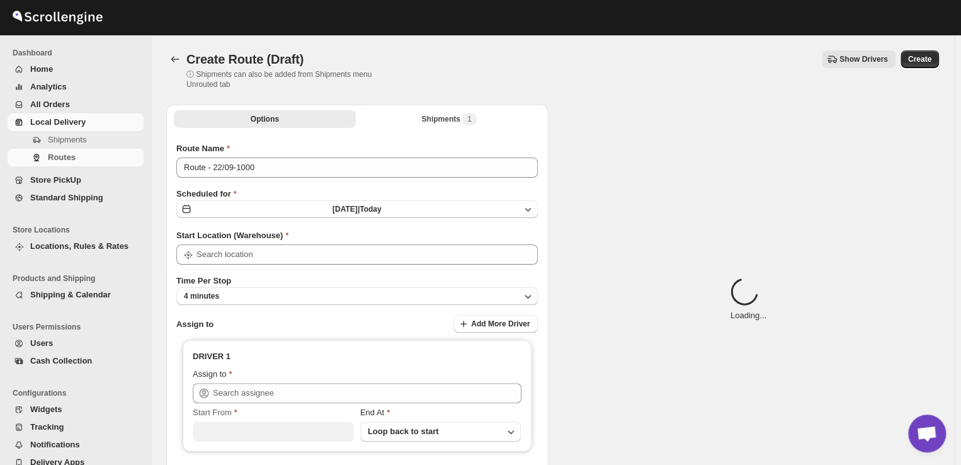
type input "DS03 Kengeri"
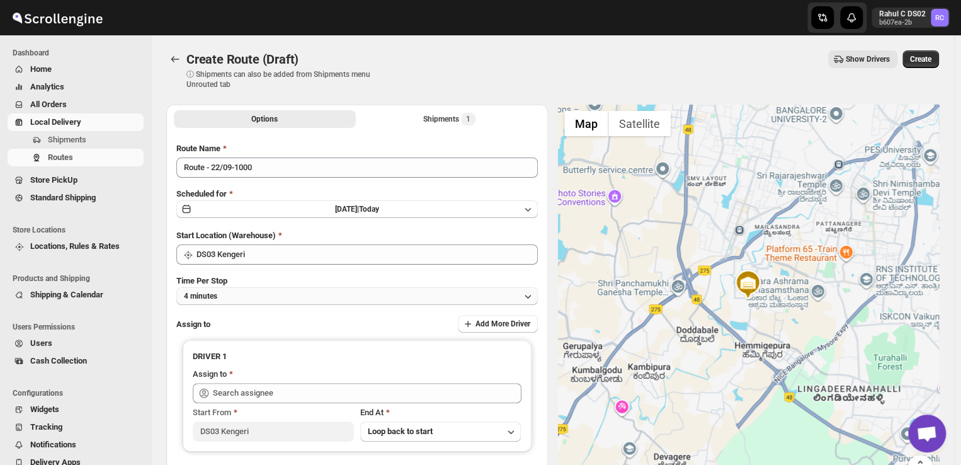
click at [247, 299] on button "4 minutes" at bounding box center [357, 296] width 362 height 18
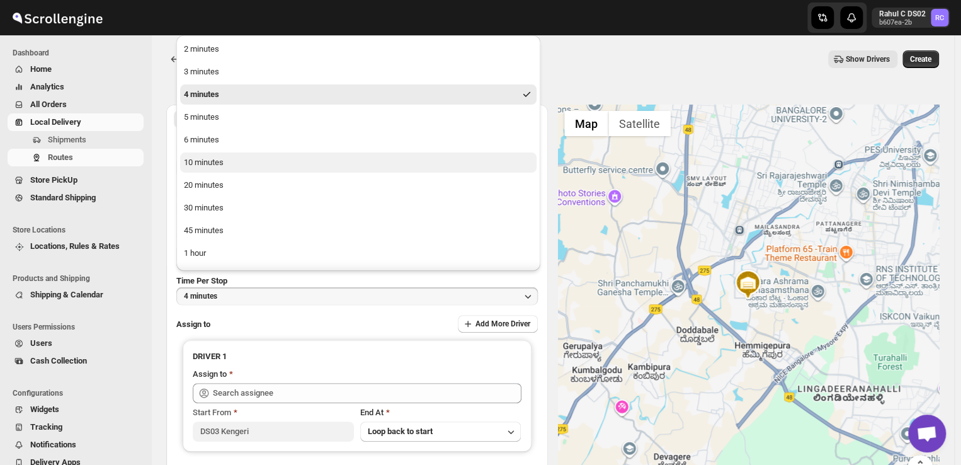
click at [215, 157] on div "10 minutes" at bounding box center [204, 162] width 40 height 13
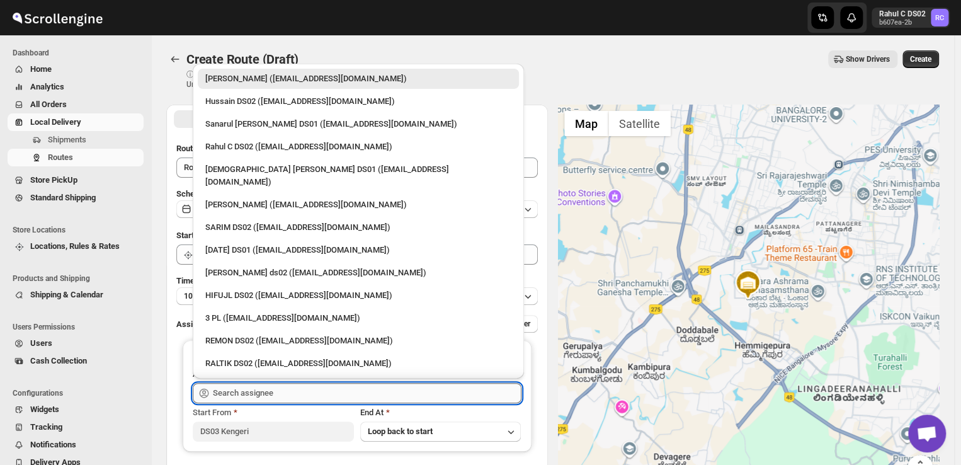
click at [285, 392] on input "text" at bounding box center [367, 393] width 309 height 20
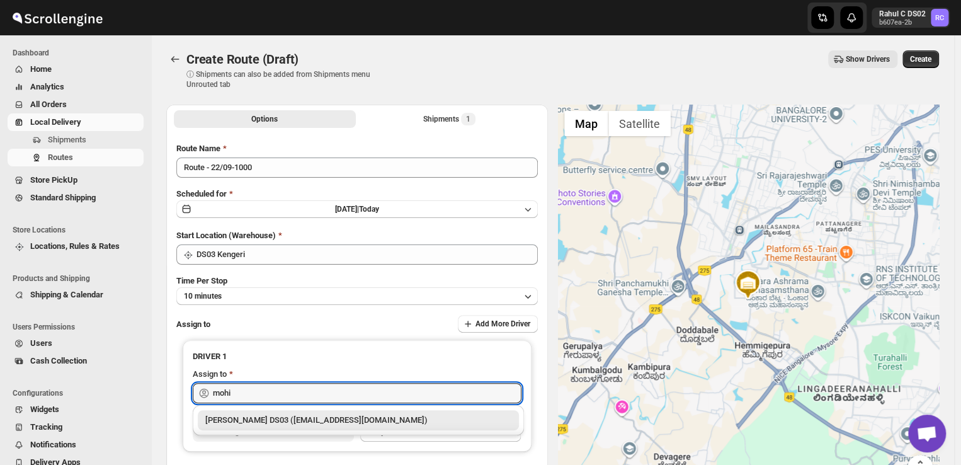
click at [263, 414] on div "[PERSON_NAME] DS03 ([EMAIL_ADDRESS][DOMAIN_NAME])" at bounding box center [358, 420] width 306 height 13
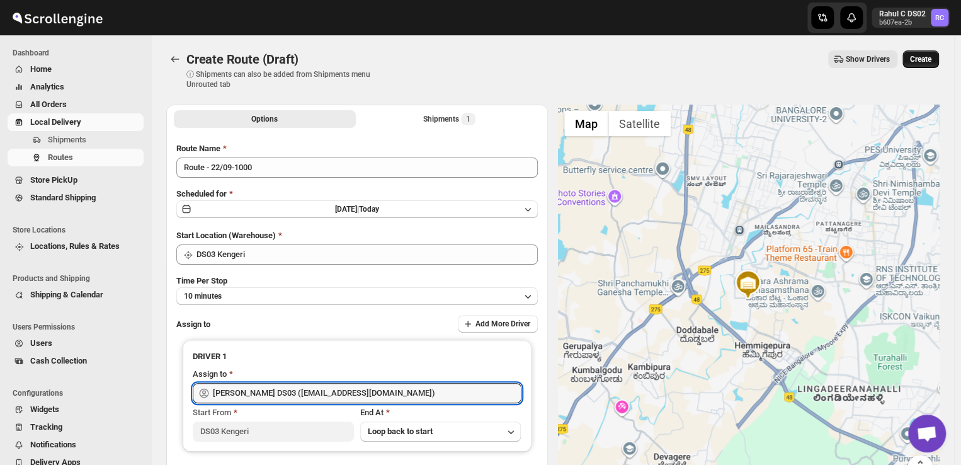
type input "[PERSON_NAME] DS03 ([EMAIL_ADDRESS][DOMAIN_NAME])"
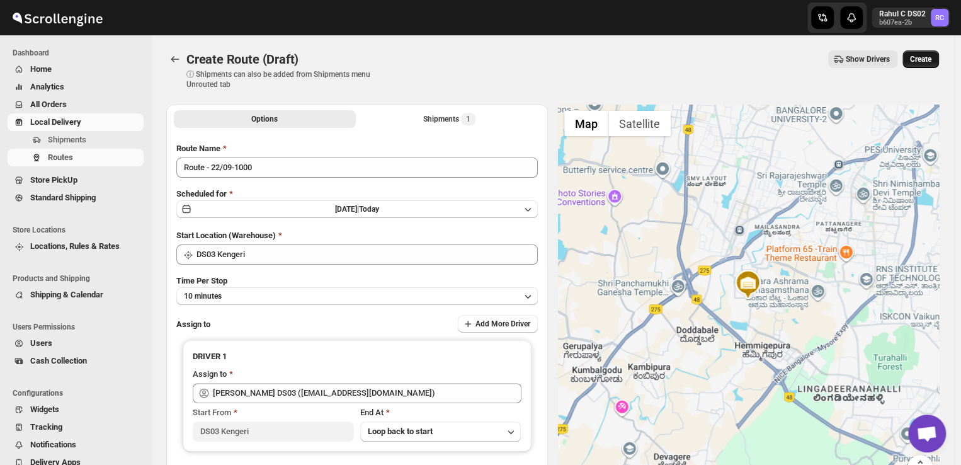
click at [930, 60] on span "Create" at bounding box center [920, 59] width 21 height 10
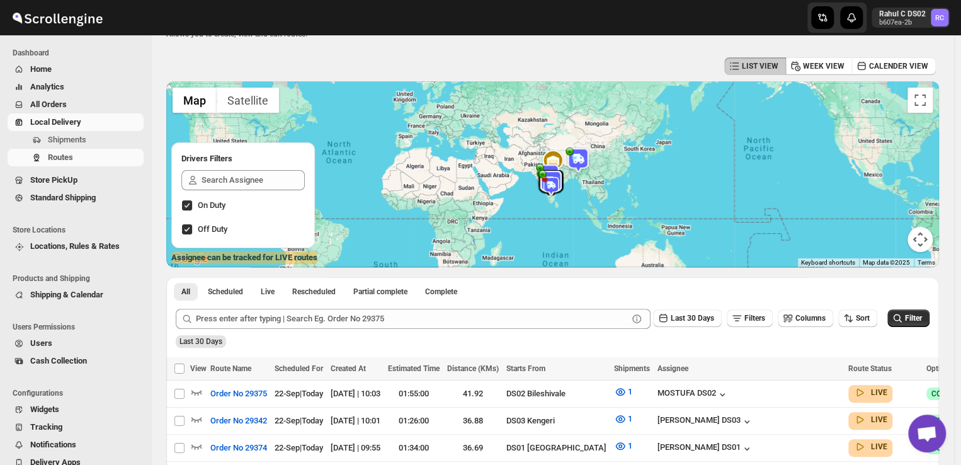
scroll to position [42, 0]
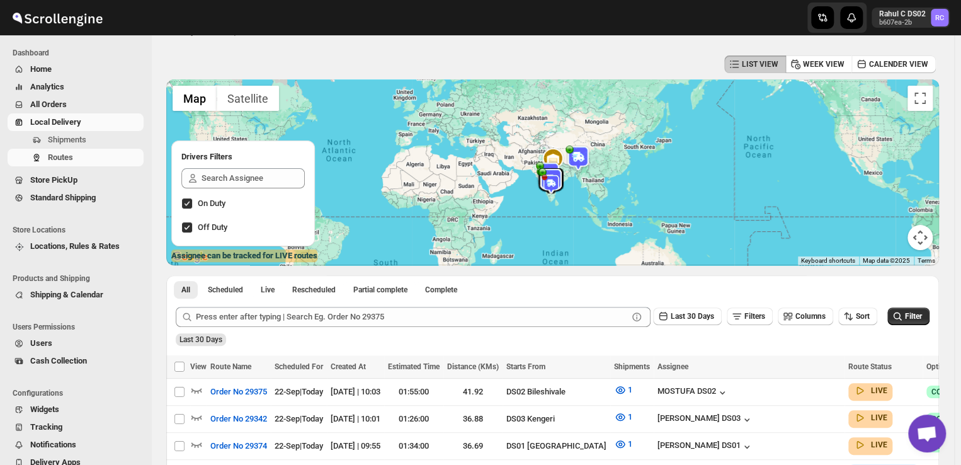
click at [688, 378] on th "Assignee" at bounding box center [749, 366] width 191 height 23
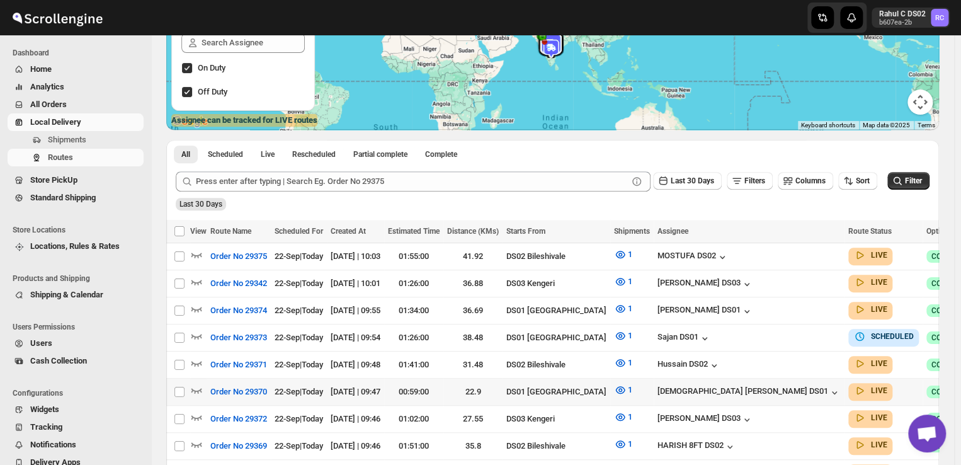
scroll to position [186, 0]
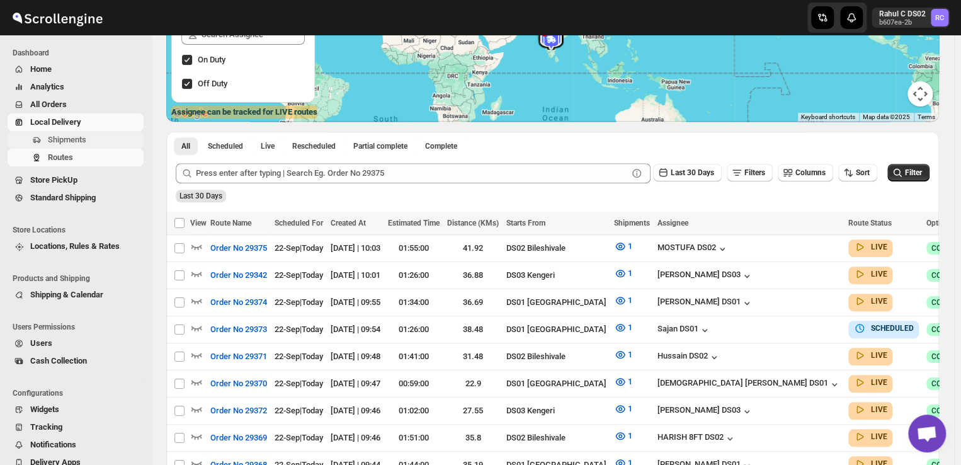
click at [88, 139] on span "Shipments" at bounding box center [94, 140] width 93 height 13
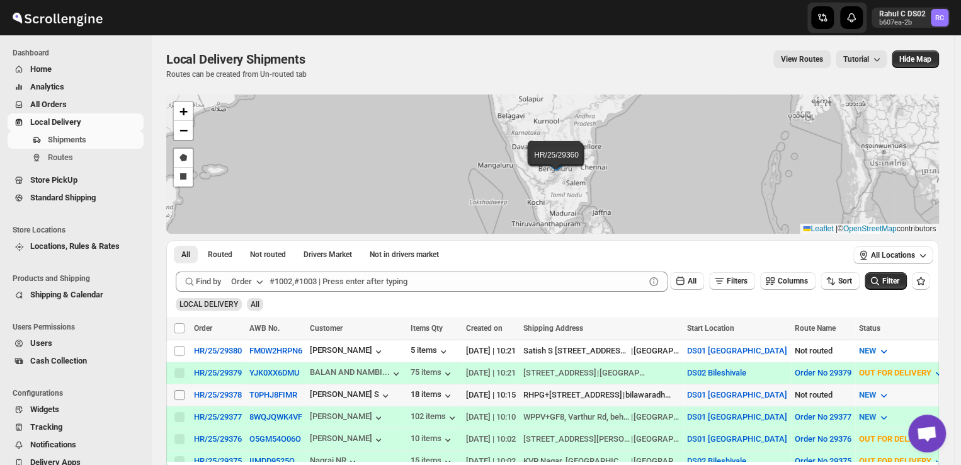
click at [181, 392] on input "Select shipment" at bounding box center [179, 395] width 10 height 10
checkbox input "true"
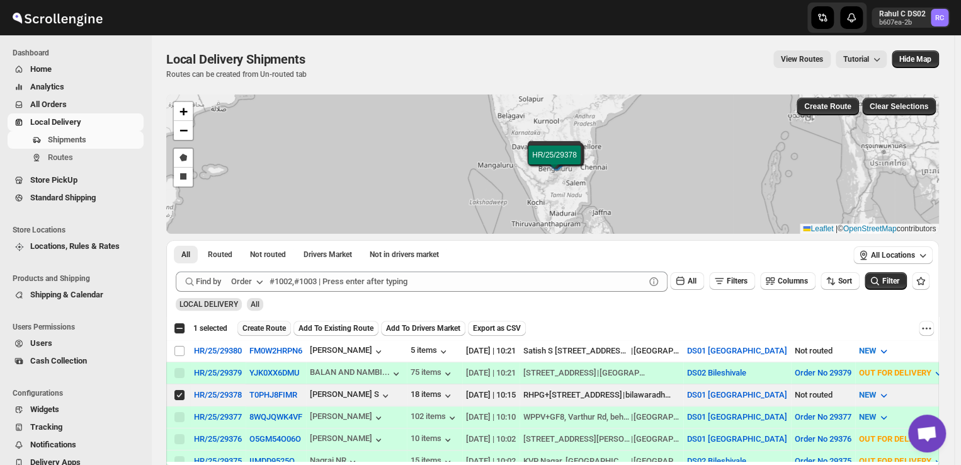
click at [271, 326] on span "Create Route" at bounding box center [263, 328] width 43 height 10
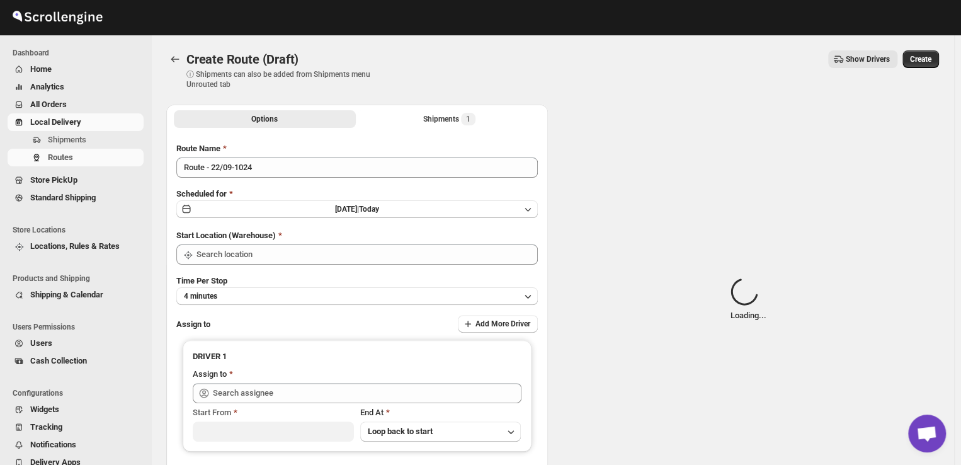
type input "DS01 [GEOGRAPHIC_DATA]"
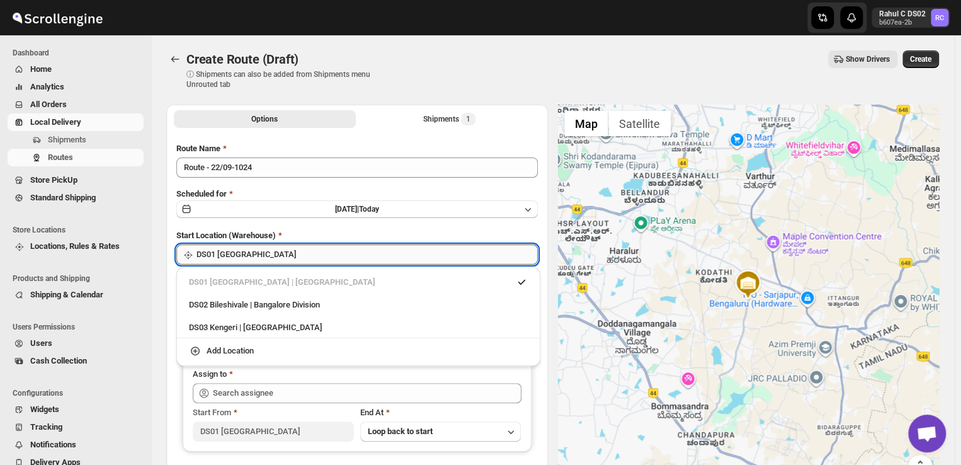
click at [287, 252] on input "DS01 [GEOGRAPHIC_DATA]" at bounding box center [367, 254] width 341 height 20
click at [226, 326] on div "DS03 Kengeri | [GEOGRAPHIC_DATA]" at bounding box center [358, 327] width 339 height 13
type input "DS03 Kengeri"
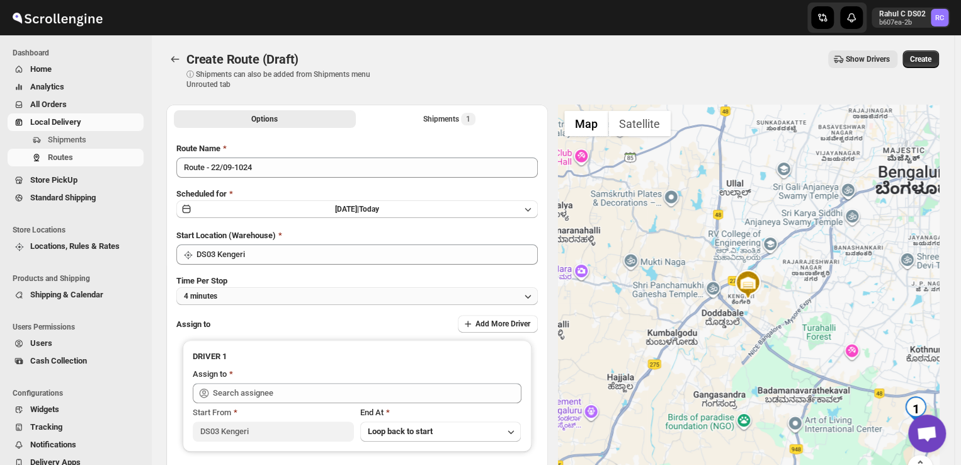
click at [241, 299] on button "4 minutes" at bounding box center [357, 296] width 362 height 18
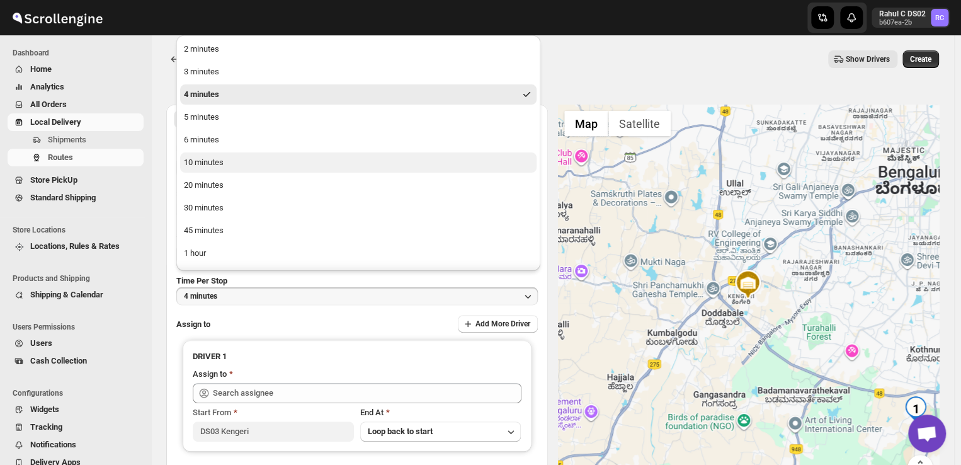
click at [208, 157] on div "10 minutes" at bounding box center [204, 162] width 40 height 13
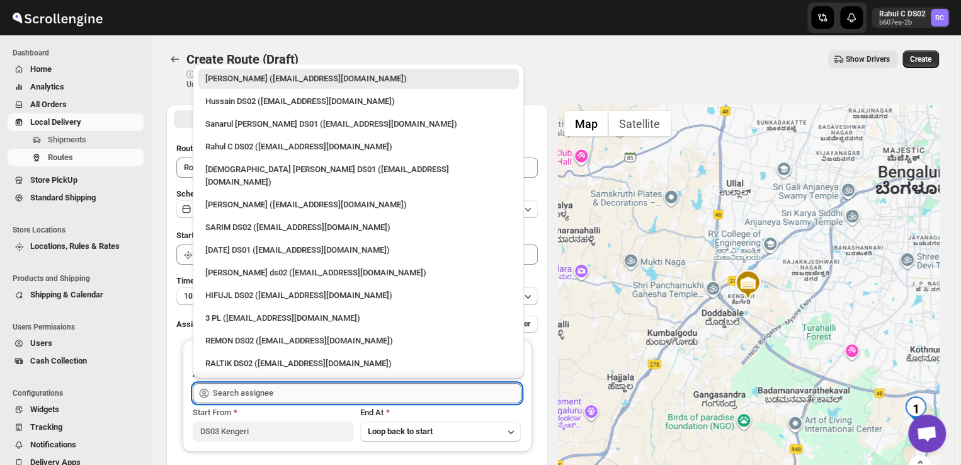
click at [287, 392] on input "text" at bounding box center [367, 393] width 309 height 20
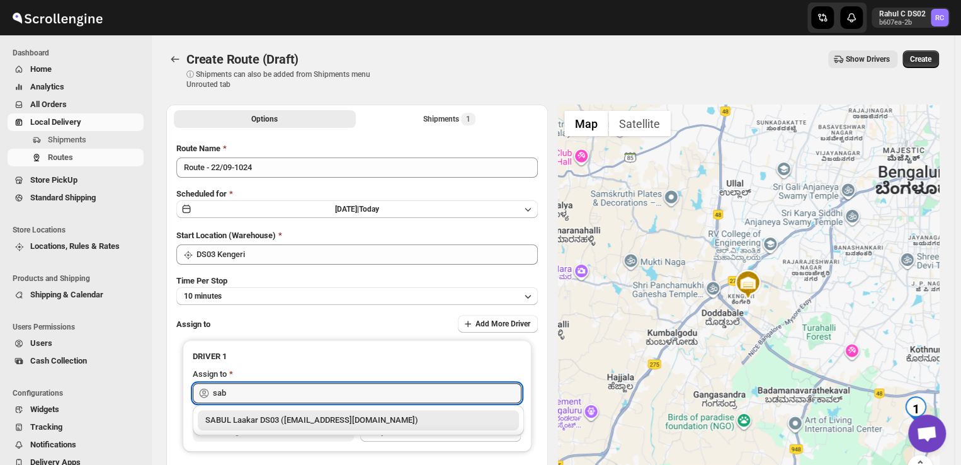
click at [270, 416] on div "SABUL Laakar DS03 ([EMAIL_ADDRESS][DOMAIN_NAME])" at bounding box center [358, 420] width 306 height 13
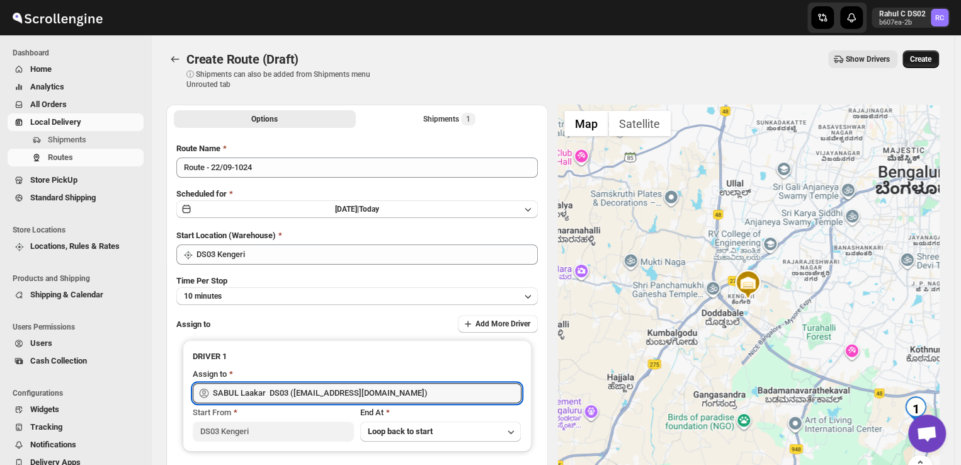
type input "SABUL Laakar DS03 ([EMAIL_ADDRESS][DOMAIN_NAME])"
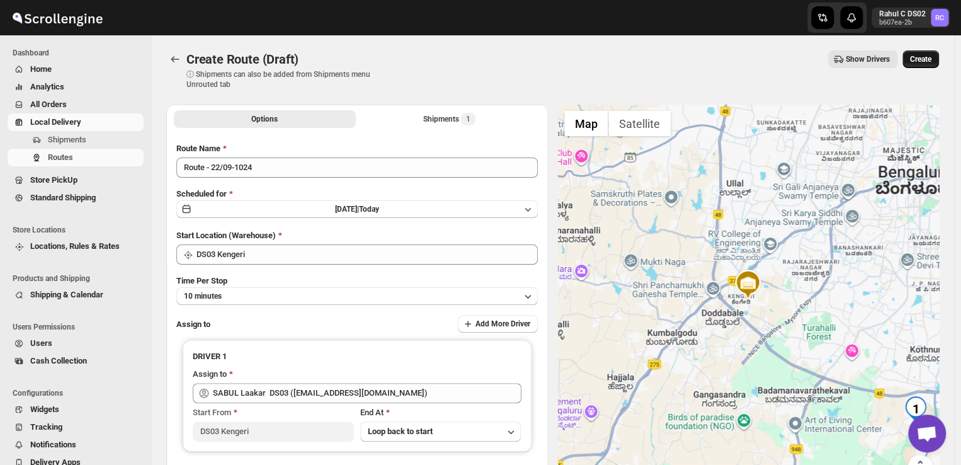
click at [926, 57] on span "Create" at bounding box center [920, 59] width 21 height 10
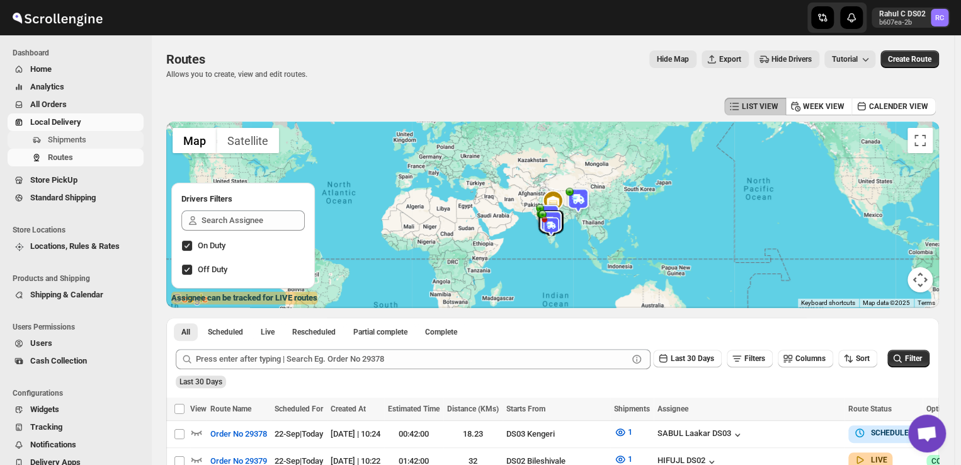
click at [71, 138] on span "Shipments" at bounding box center [67, 139] width 38 height 9
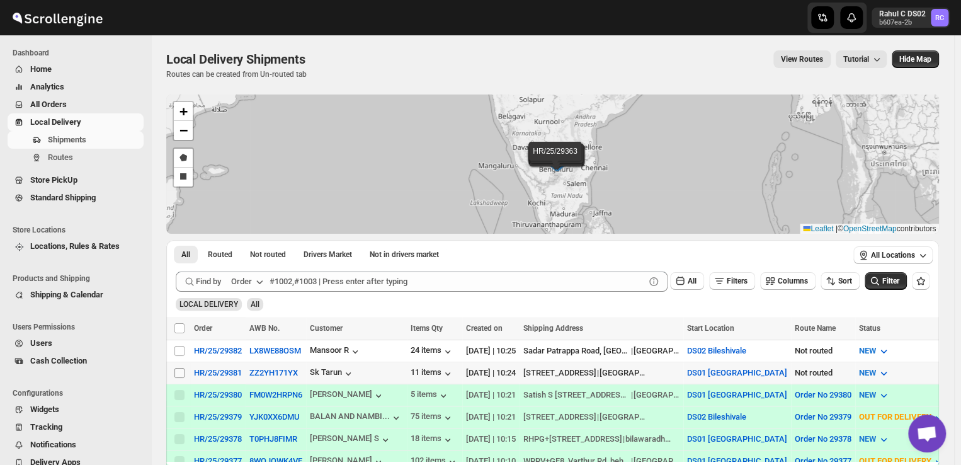
click at [181, 371] on input "Select shipment" at bounding box center [179, 373] width 10 height 10
checkbox input "true"
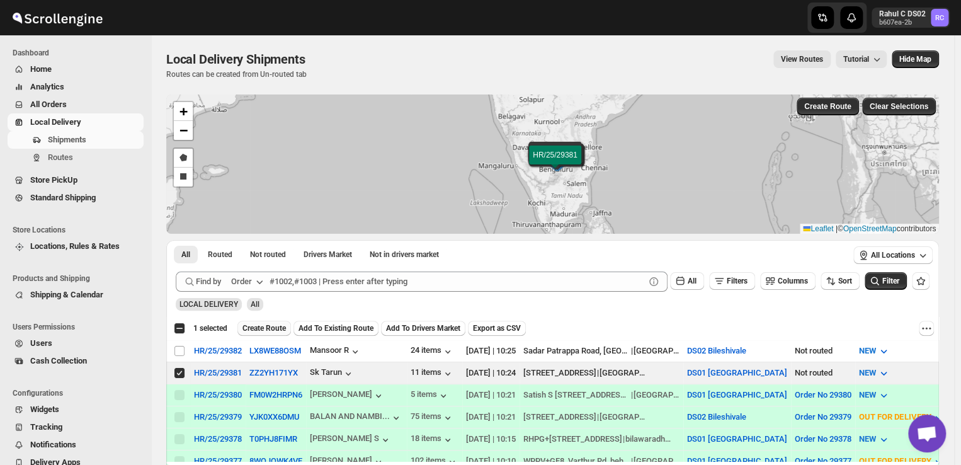
click at [265, 328] on span "Create Route" at bounding box center [263, 328] width 43 height 10
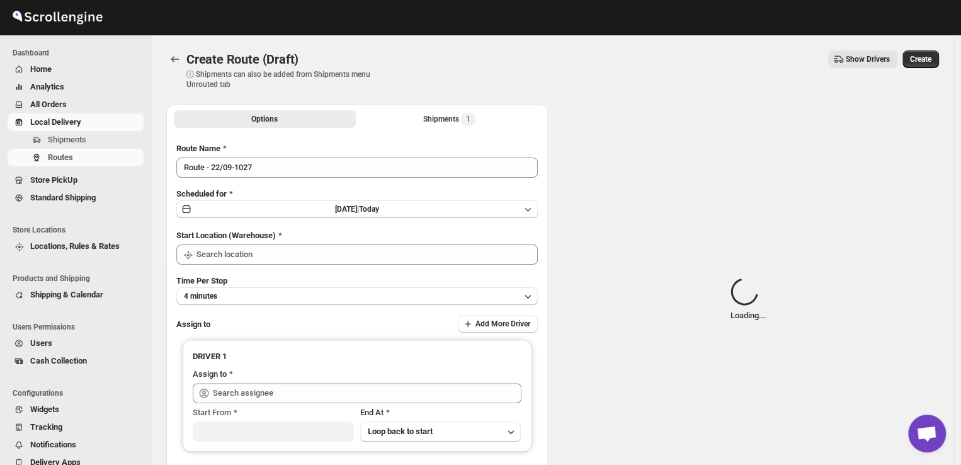
type input "DS01 [GEOGRAPHIC_DATA]"
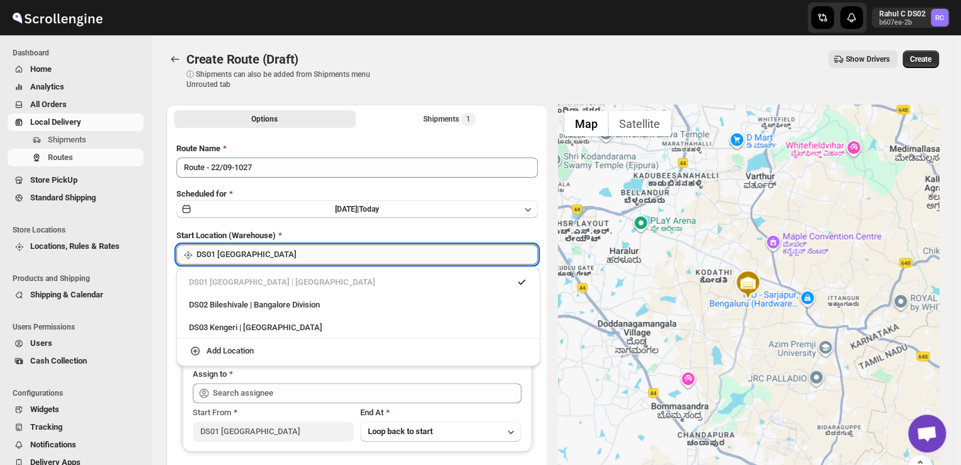
click at [268, 253] on input "DS01 [GEOGRAPHIC_DATA]" at bounding box center [367, 254] width 341 height 20
click at [217, 327] on div "DS03 Kengeri | [GEOGRAPHIC_DATA]" at bounding box center [358, 327] width 339 height 13
type input "DS03 Kengeri"
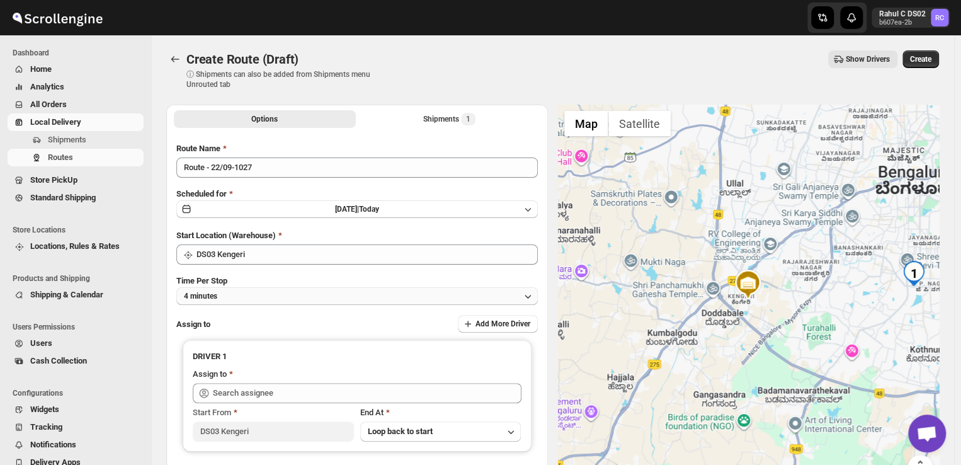
click at [241, 295] on button "4 minutes" at bounding box center [357, 296] width 362 height 18
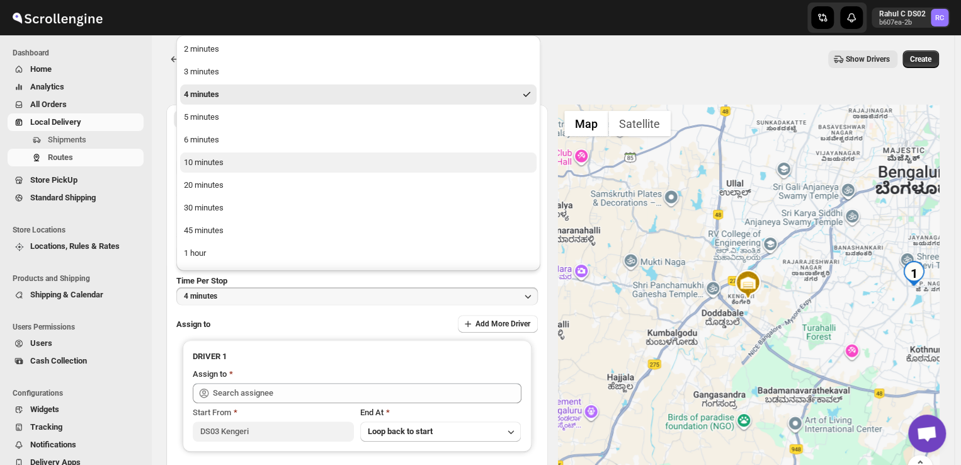
click at [224, 164] on button "10 minutes" at bounding box center [358, 162] width 356 height 20
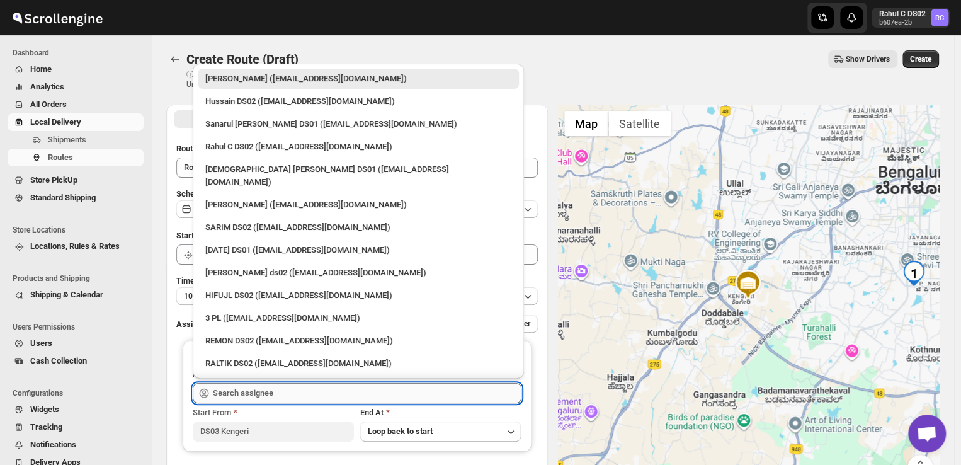
click at [295, 394] on input "text" at bounding box center [367, 393] width 309 height 20
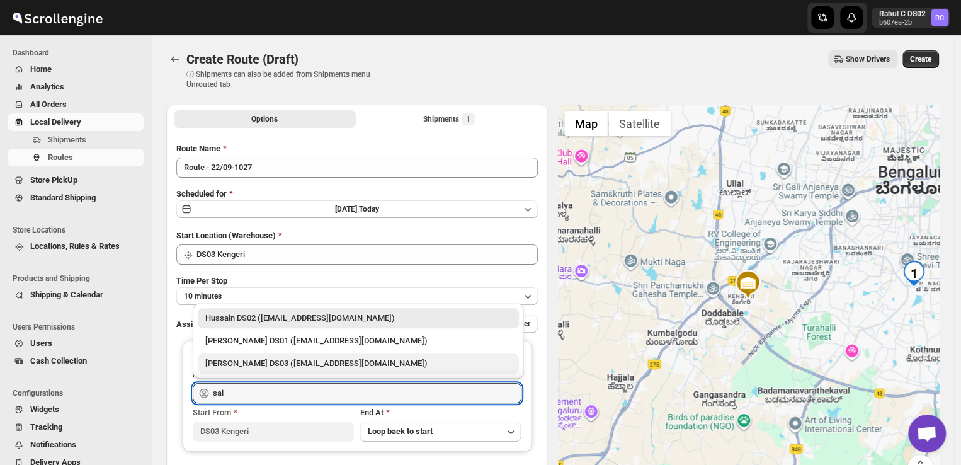
click at [266, 363] on div "[PERSON_NAME] DS03 ([EMAIL_ADDRESS][DOMAIN_NAME])" at bounding box center [358, 363] width 306 height 13
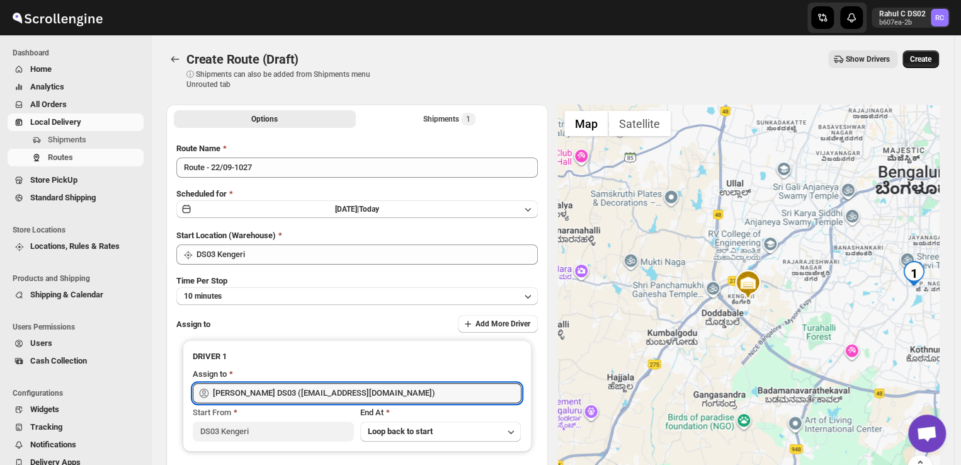
type input "[PERSON_NAME] DS03 ([EMAIL_ADDRESS][DOMAIN_NAME])"
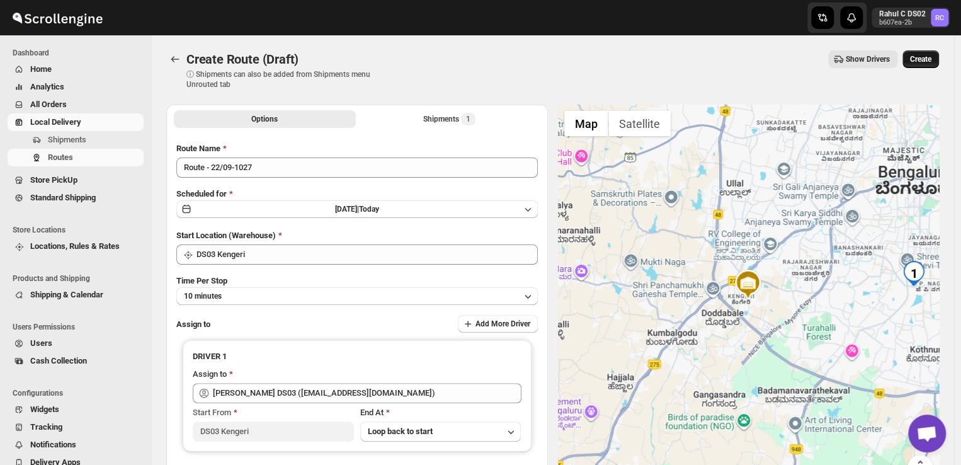
click at [927, 61] on span "Create" at bounding box center [920, 59] width 21 height 10
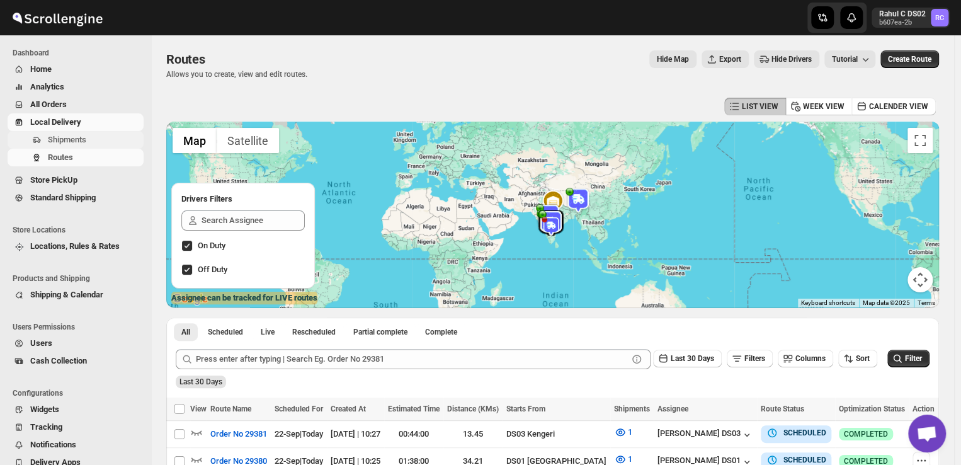
click at [86, 139] on span "Shipments" at bounding box center [67, 139] width 38 height 9
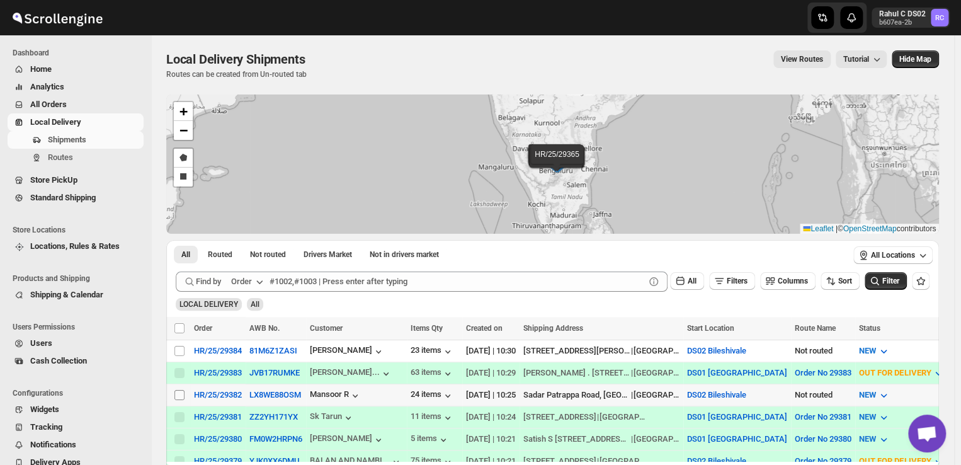
click at [174, 394] on input "Select shipment" at bounding box center [179, 395] width 10 height 10
checkbox input "true"
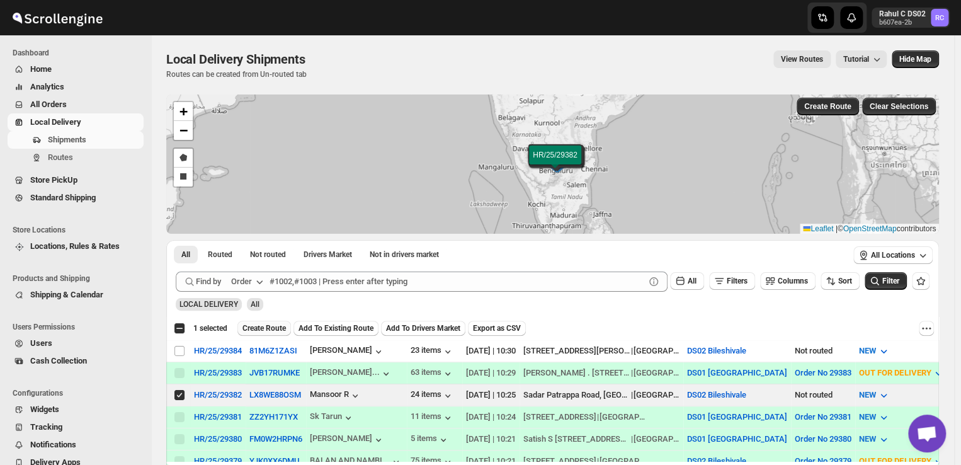
click at [275, 323] on span "Create Route" at bounding box center [263, 328] width 43 height 10
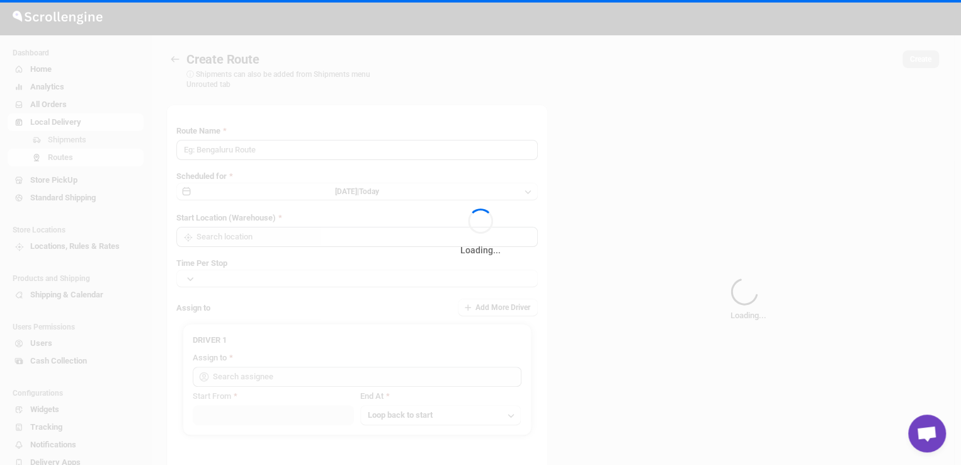
type input "Route - 22/09-1031"
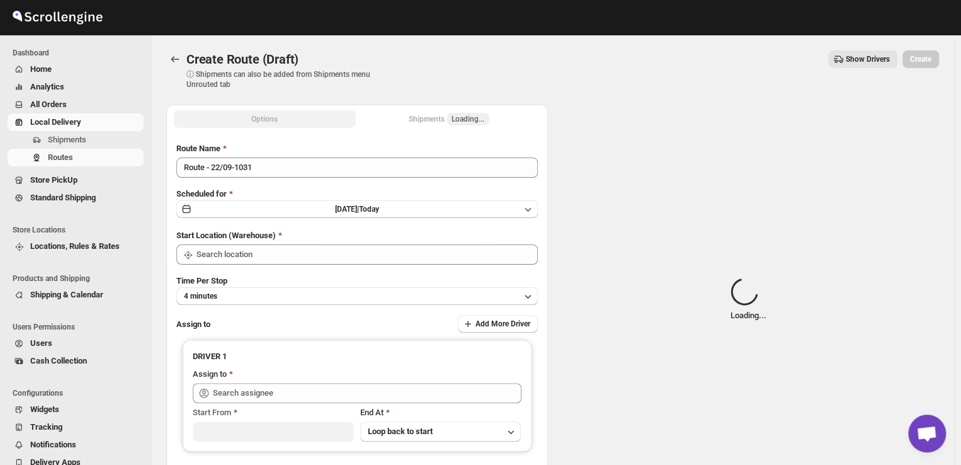
type input "DS02 Bileshivale"
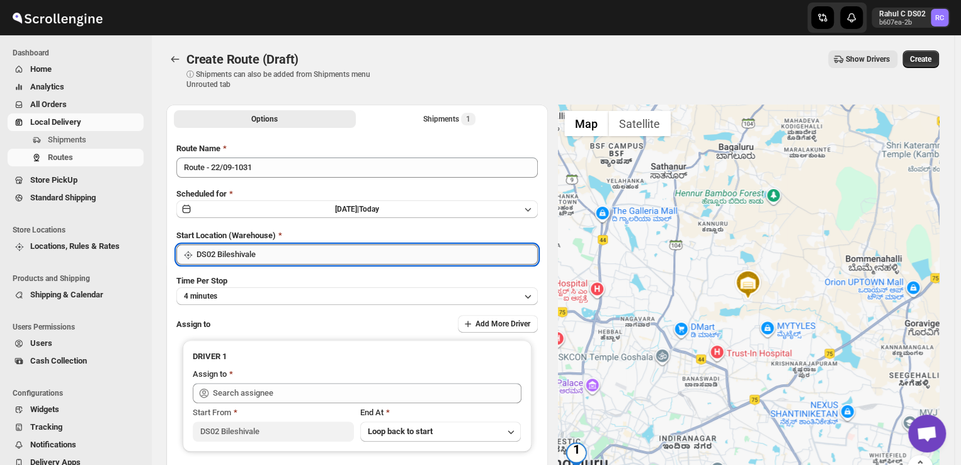
click at [323, 249] on input "DS02 Bileshivale" at bounding box center [367, 254] width 341 height 20
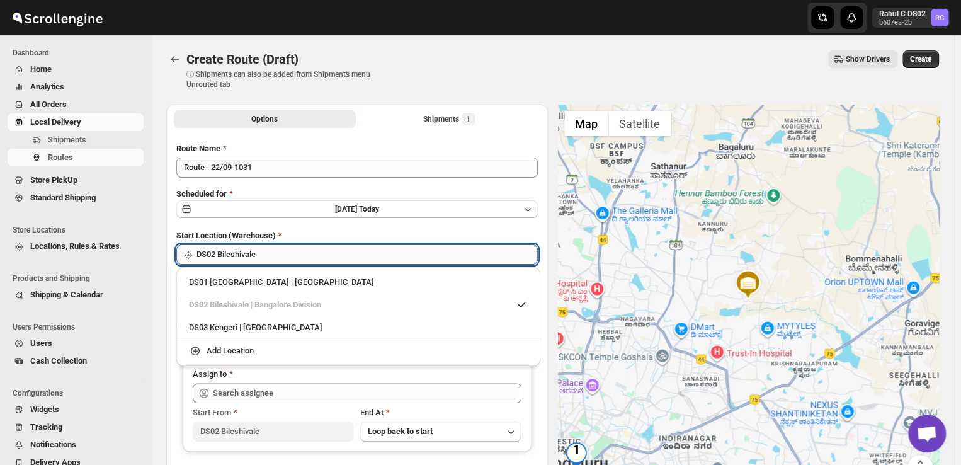
click at [323, 249] on input "DS02 Bileshivale" at bounding box center [367, 254] width 341 height 20
click at [227, 326] on div "DS03 Kengeri | [GEOGRAPHIC_DATA]" at bounding box center [358, 327] width 339 height 13
type input "DS03 Kengeri"
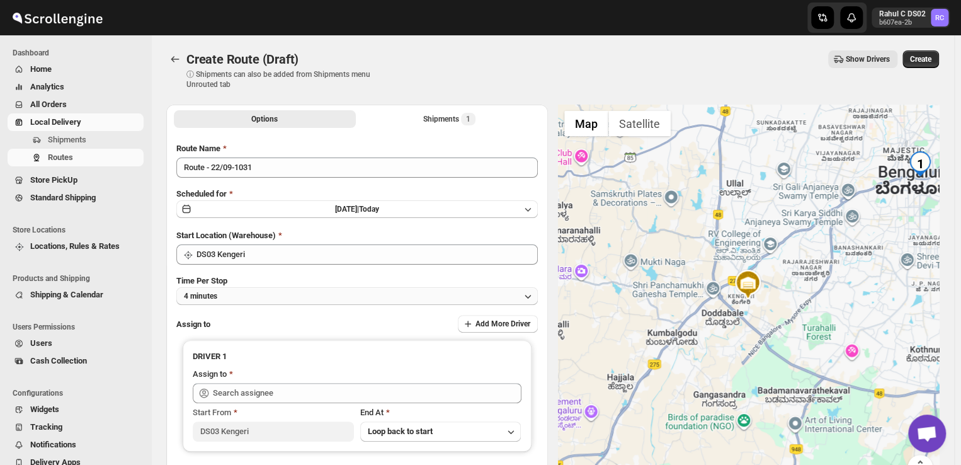
click at [239, 295] on button "4 minutes" at bounding box center [357, 296] width 362 height 18
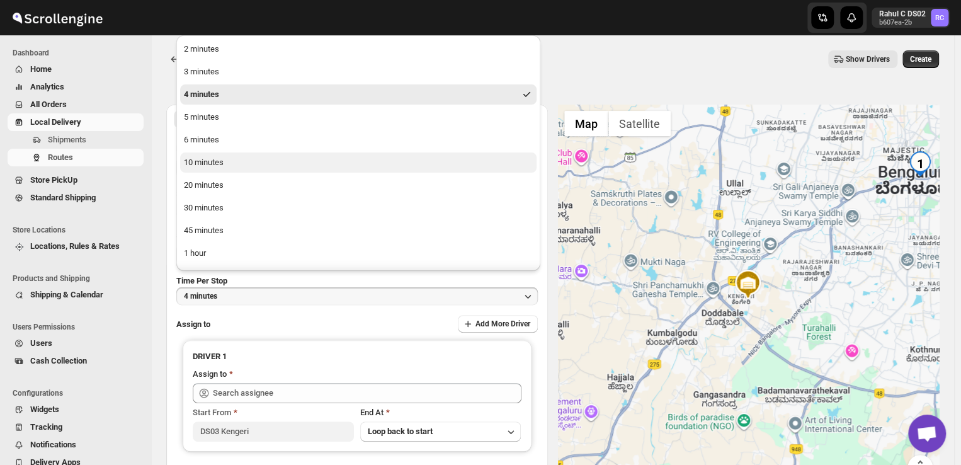
click at [214, 162] on div "10 minutes" at bounding box center [204, 162] width 40 height 13
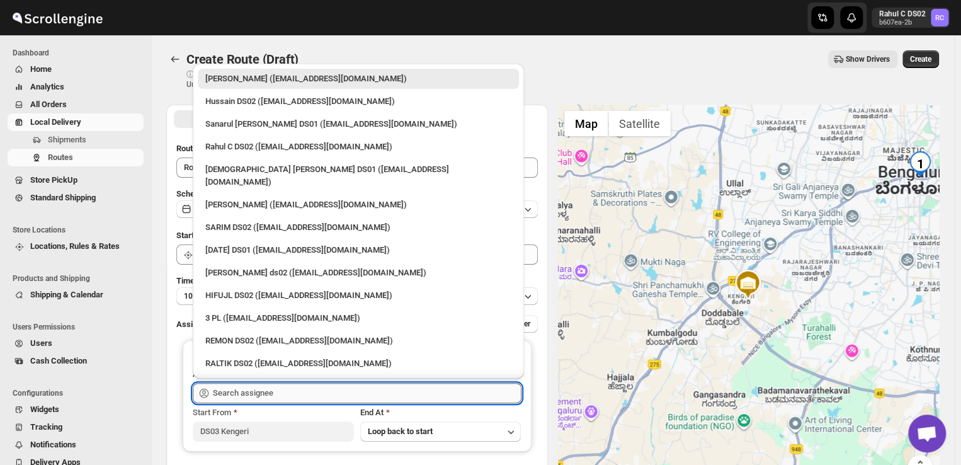
click at [300, 390] on input "text" at bounding box center [367, 393] width 309 height 20
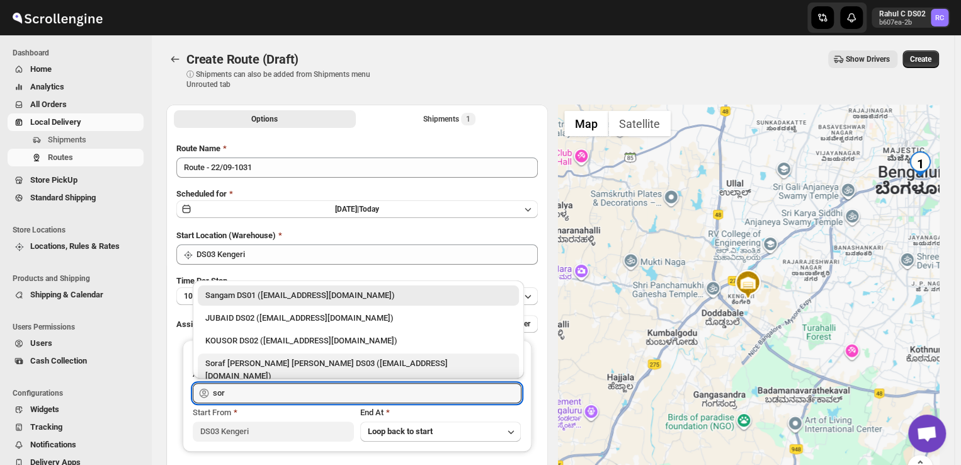
click at [265, 363] on div "Soraf [PERSON_NAME] [PERSON_NAME] DS03 ([EMAIL_ADDRESS][DOMAIN_NAME])" at bounding box center [358, 369] width 306 height 25
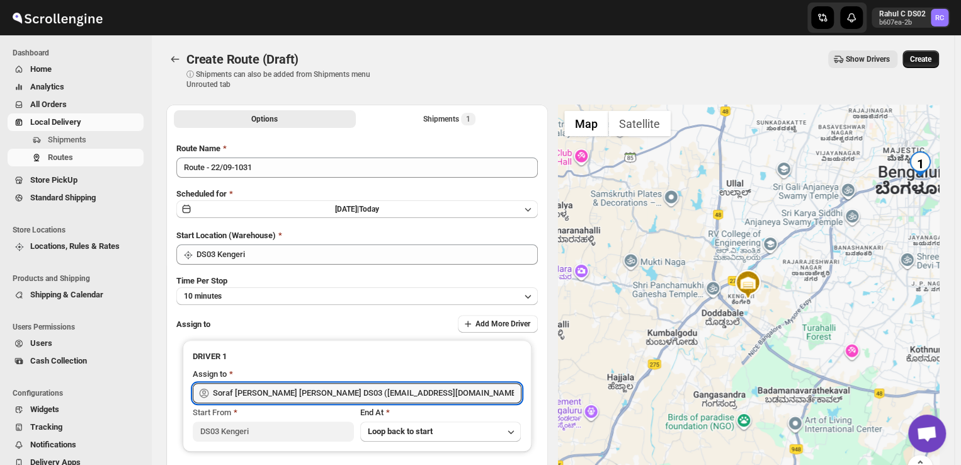
type input "Soraf [PERSON_NAME] [PERSON_NAME] DS03 ([EMAIL_ADDRESS][DOMAIN_NAME])"
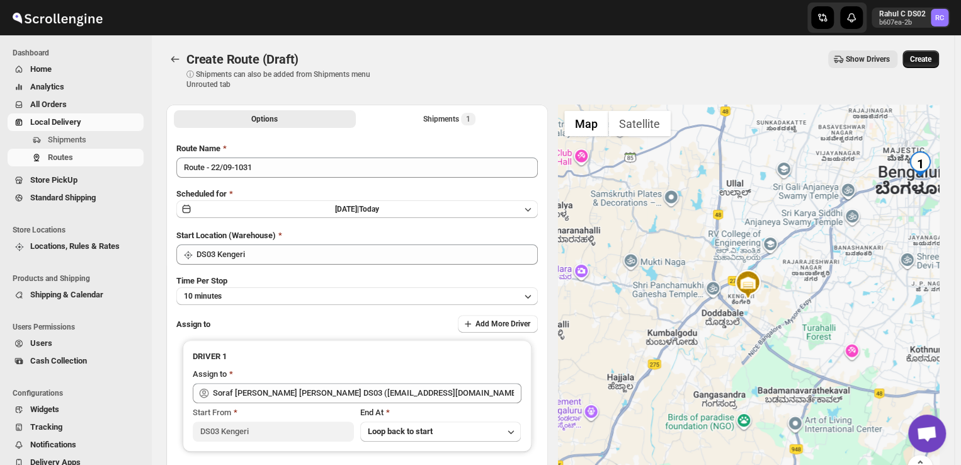
click at [930, 59] on span "Create" at bounding box center [920, 59] width 21 height 10
